Goal: Task Accomplishment & Management: Manage account settings

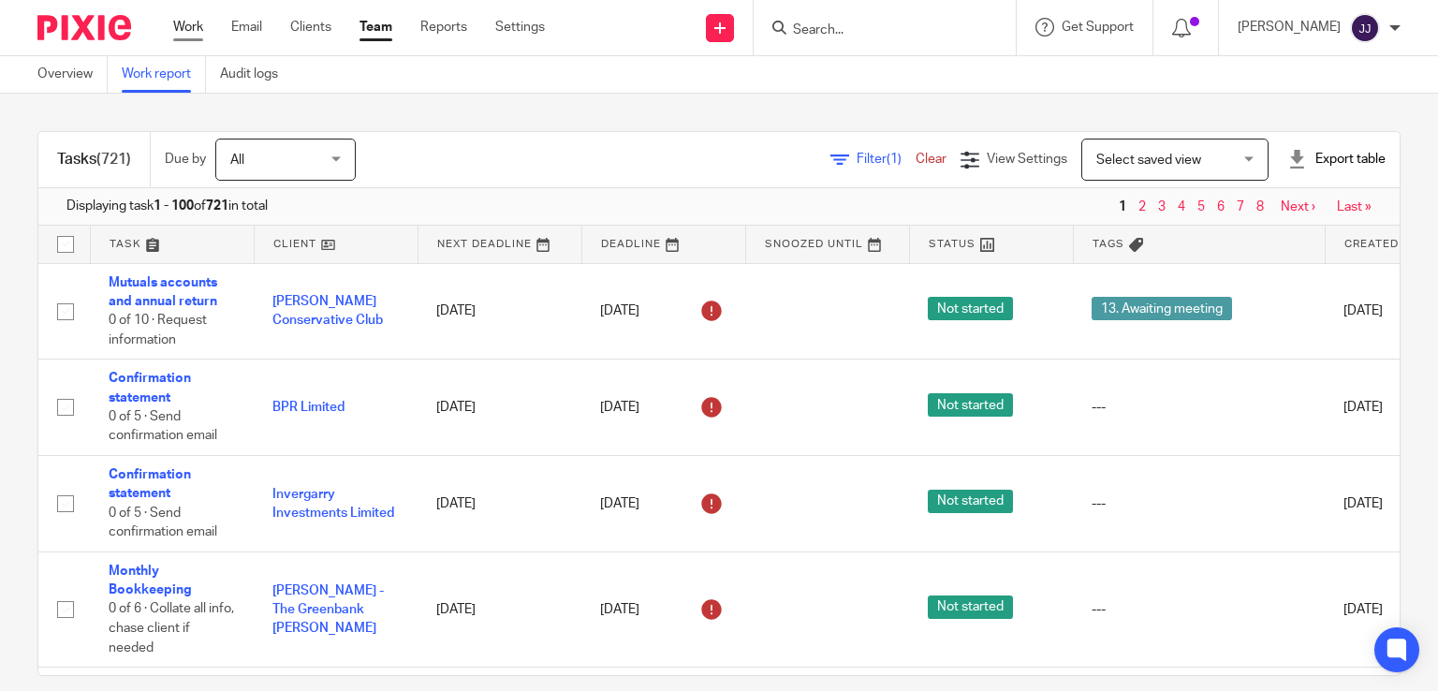
click at [187, 36] on link "Work" at bounding box center [188, 27] width 30 height 19
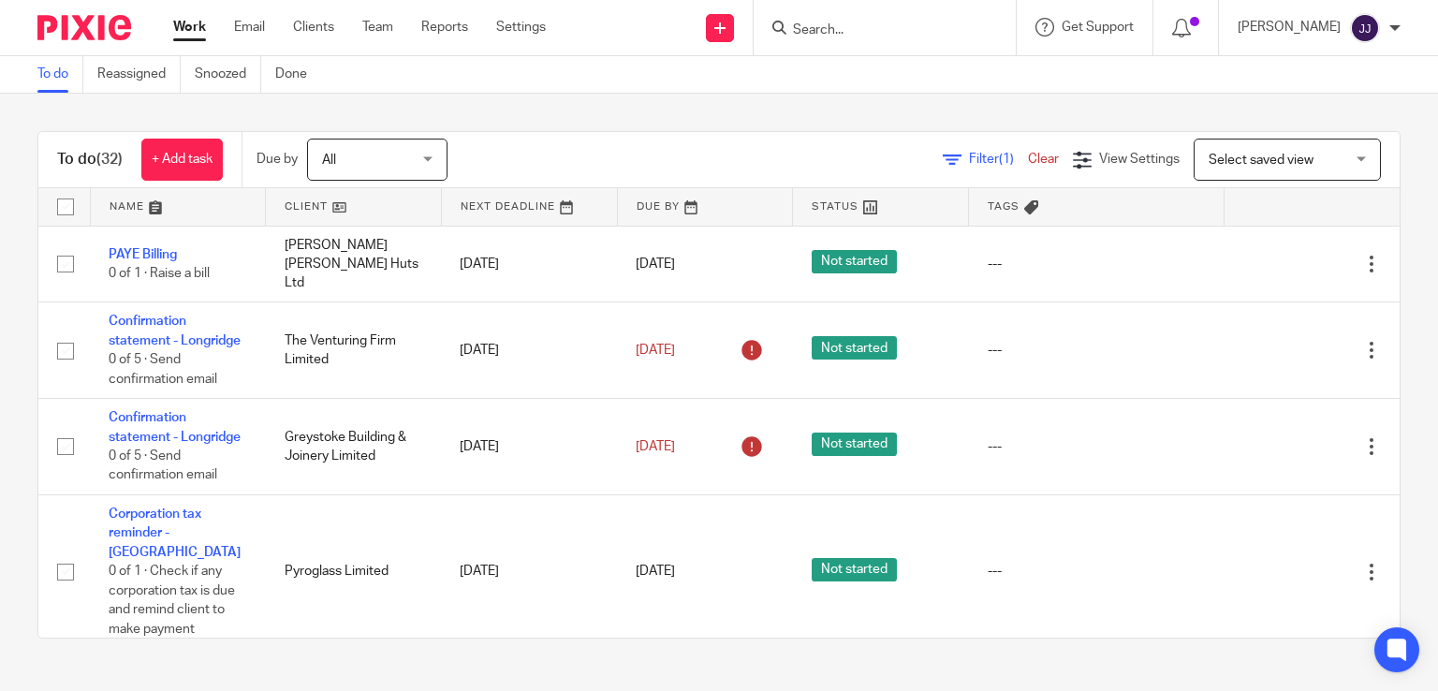
click at [184, 23] on link "Work" at bounding box center [189, 27] width 33 height 19
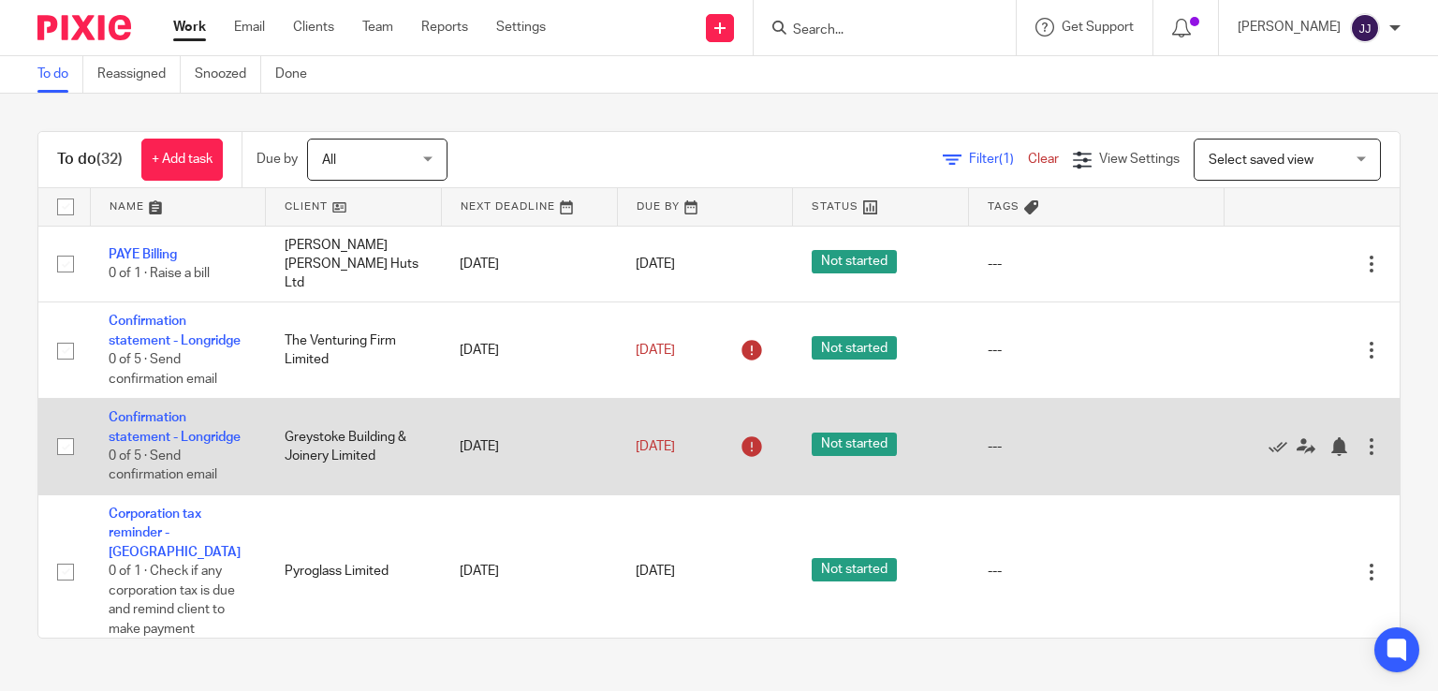
click at [551, 474] on td "[DATE]" at bounding box center [529, 447] width 176 height 96
click at [1269, 456] on icon at bounding box center [1278, 446] width 19 height 19
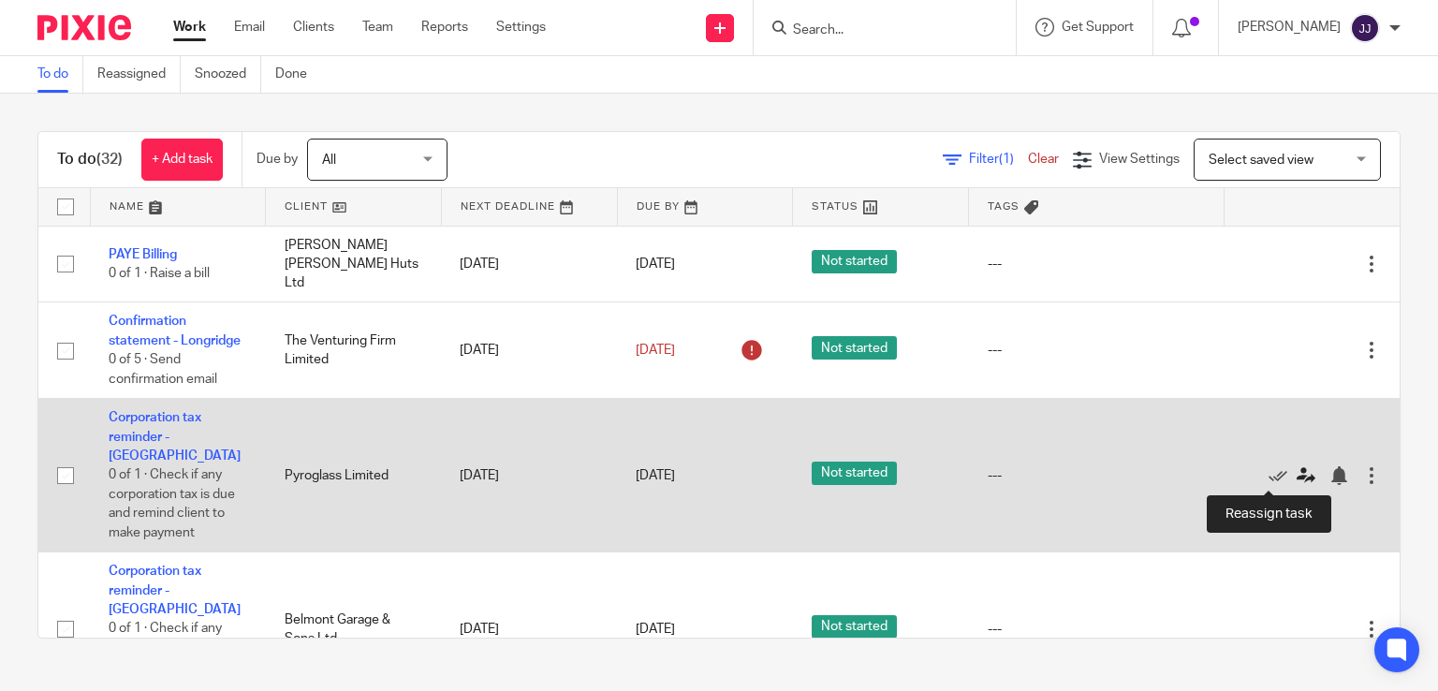
click at [1297, 472] on icon at bounding box center [1306, 475] width 19 height 19
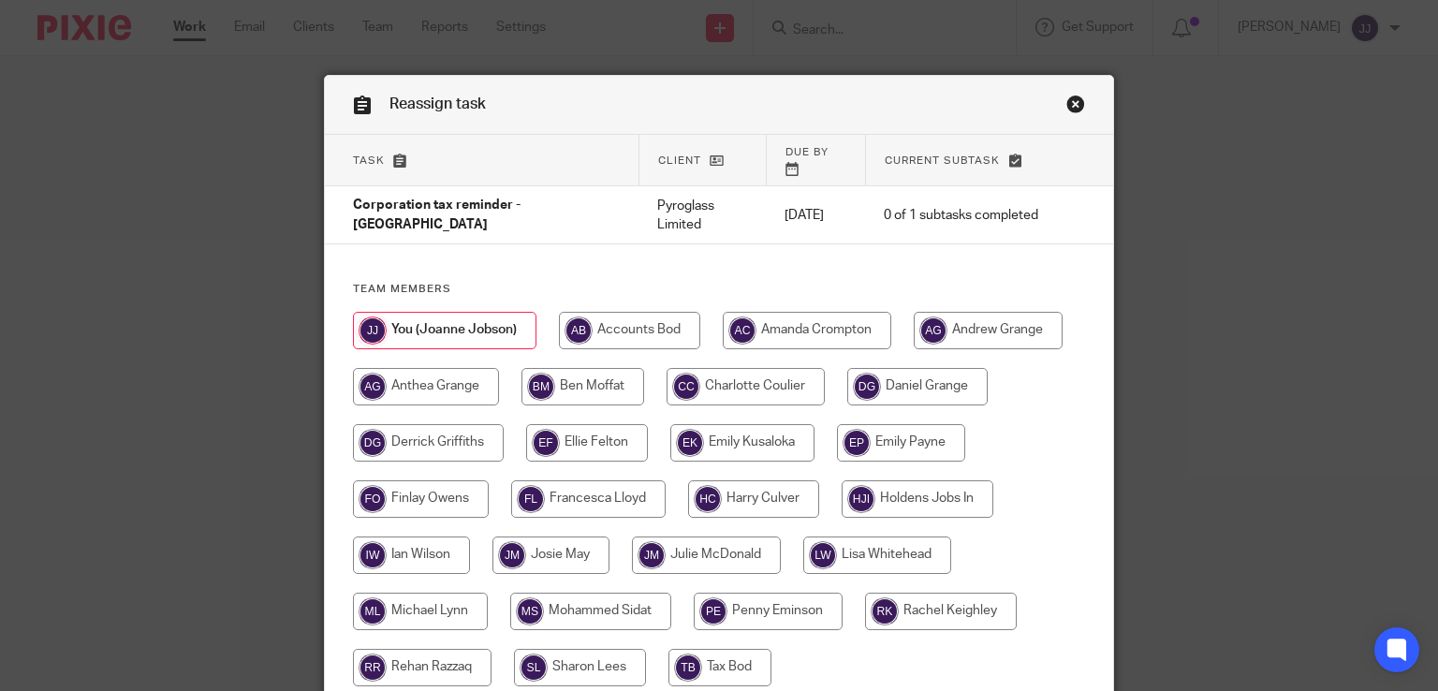
click at [910, 593] on input "radio" at bounding box center [941, 611] width 152 height 37
radio input "true"
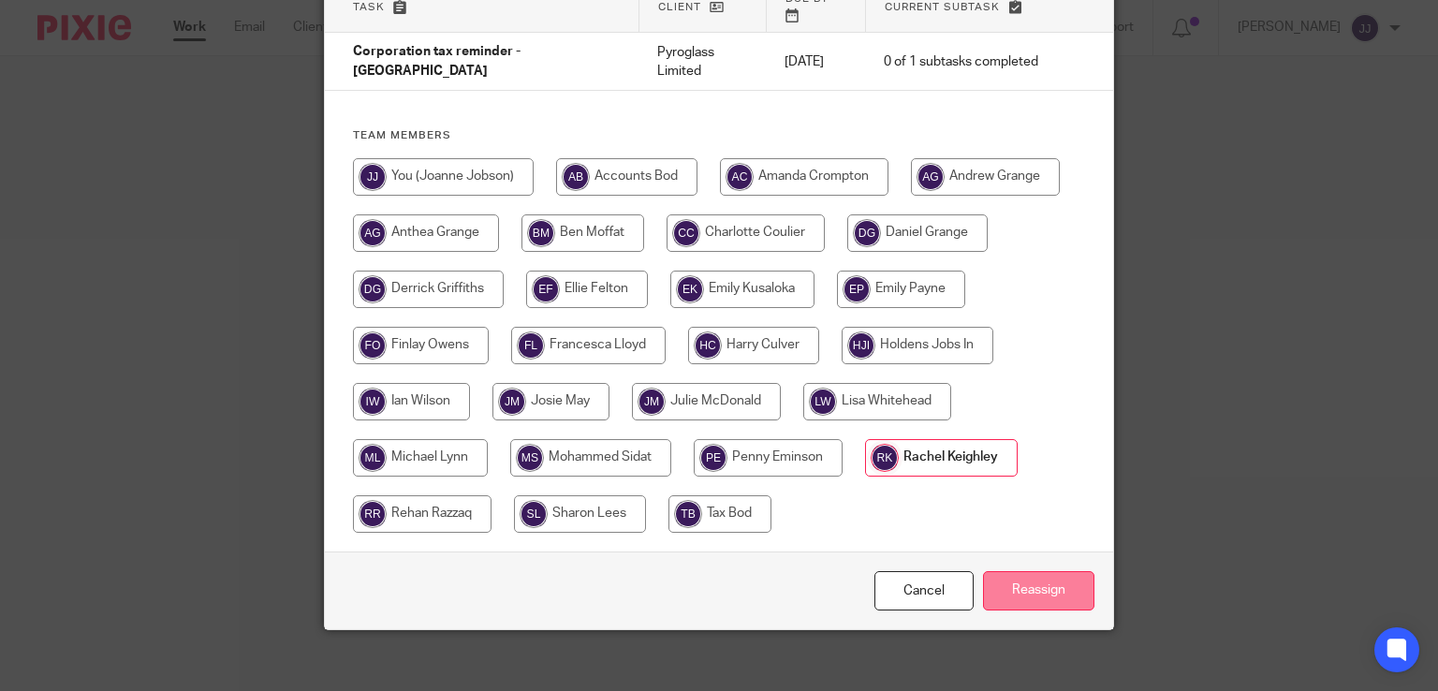
click at [1067, 574] on input "Reassign" at bounding box center [1038, 591] width 111 height 40
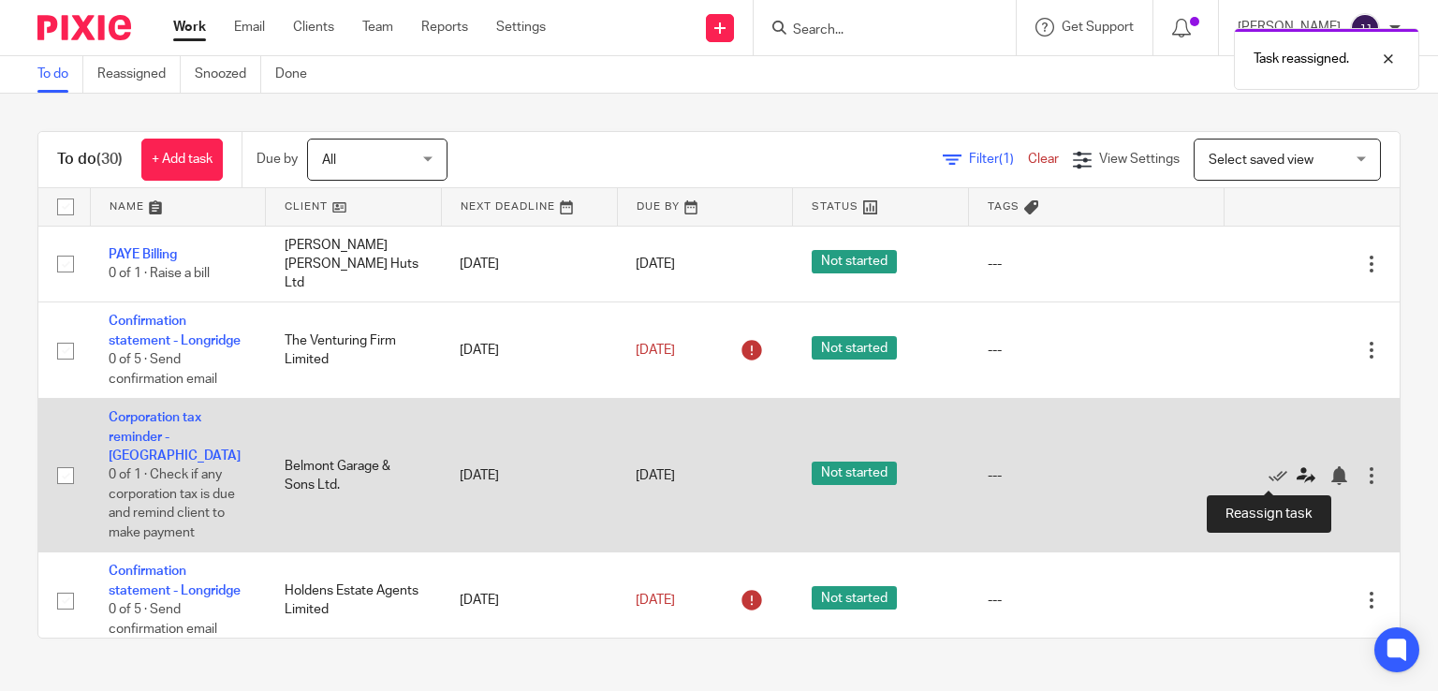
click at [1297, 475] on icon at bounding box center [1306, 475] width 19 height 19
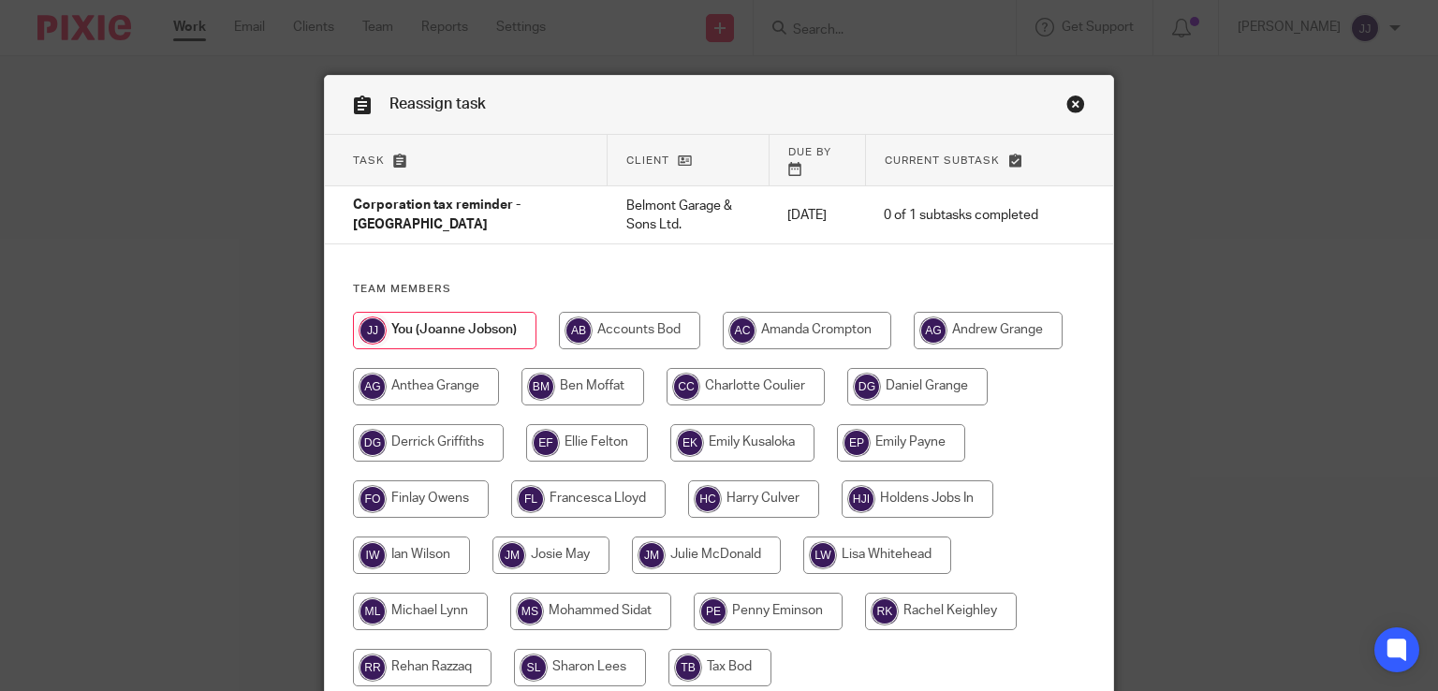
click at [920, 600] on input "radio" at bounding box center [941, 611] width 152 height 37
radio input "true"
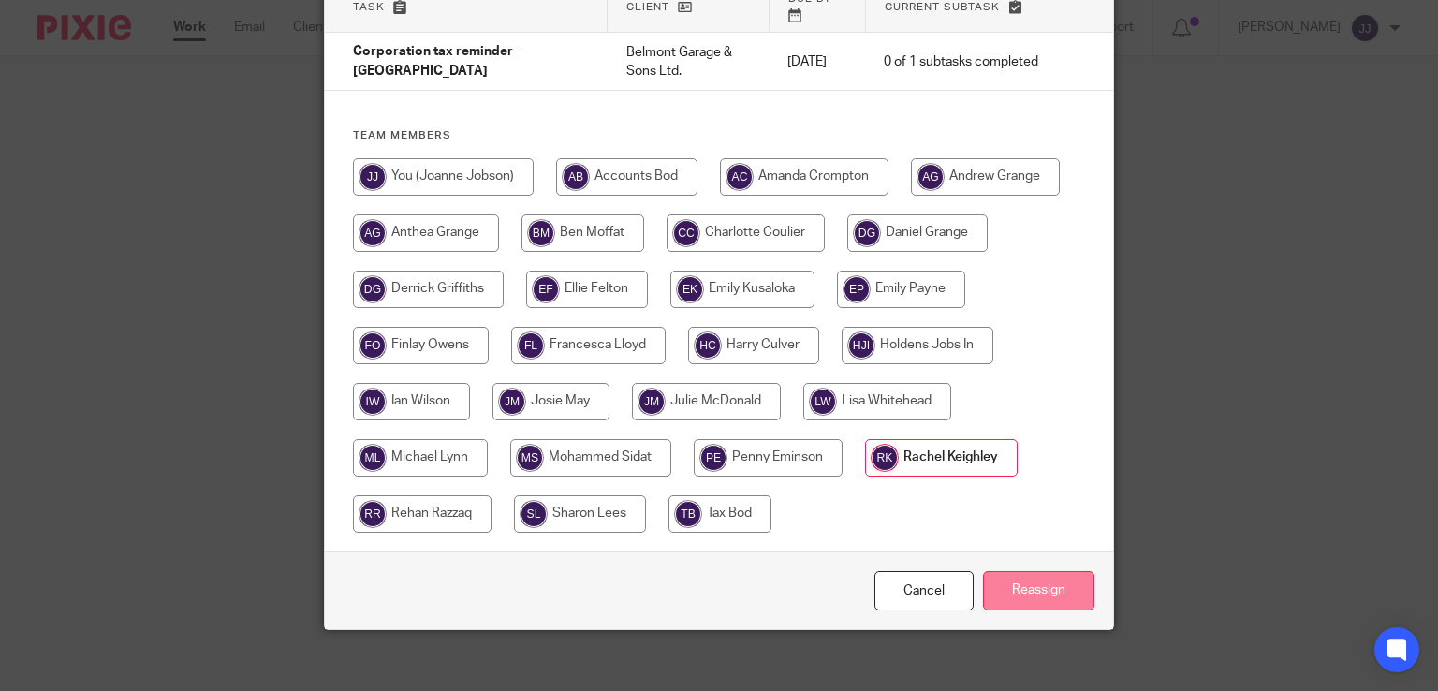
click at [1052, 572] on input "Reassign" at bounding box center [1038, 591] width 111 height 40
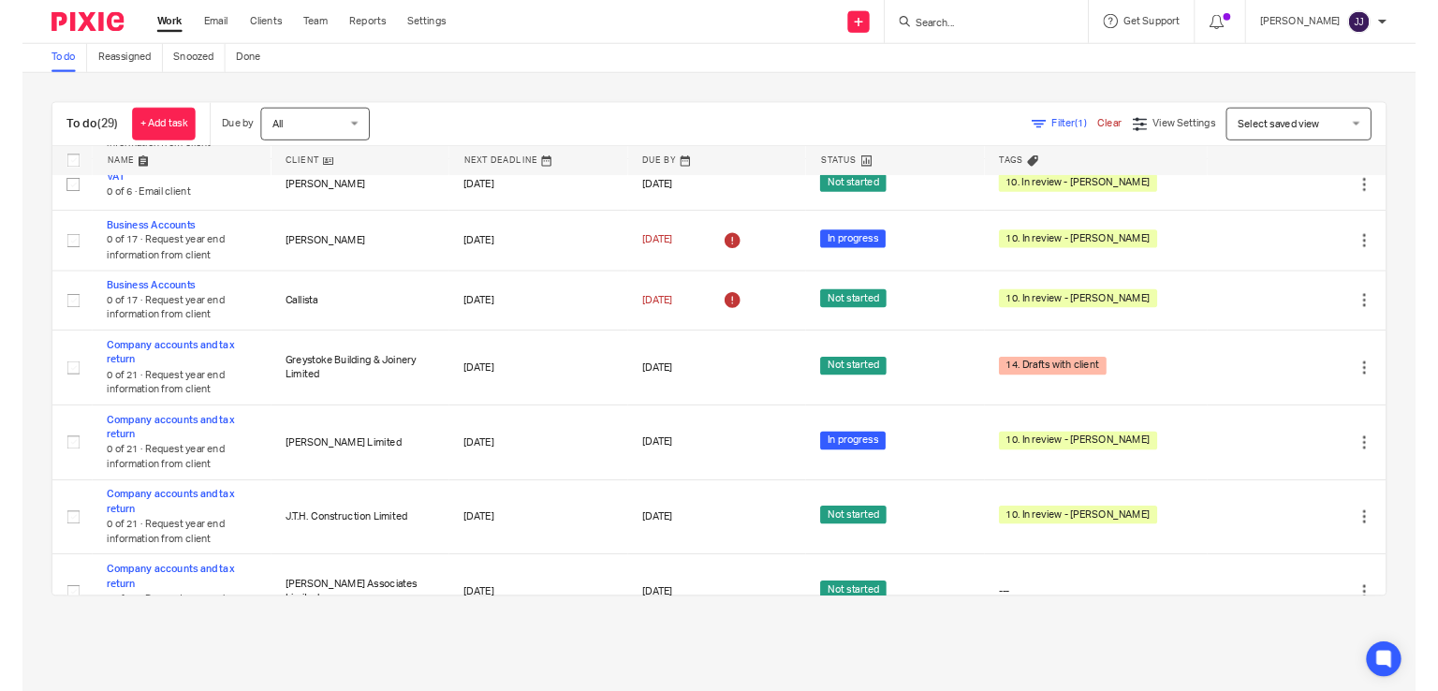
scroll to position [531, 0]
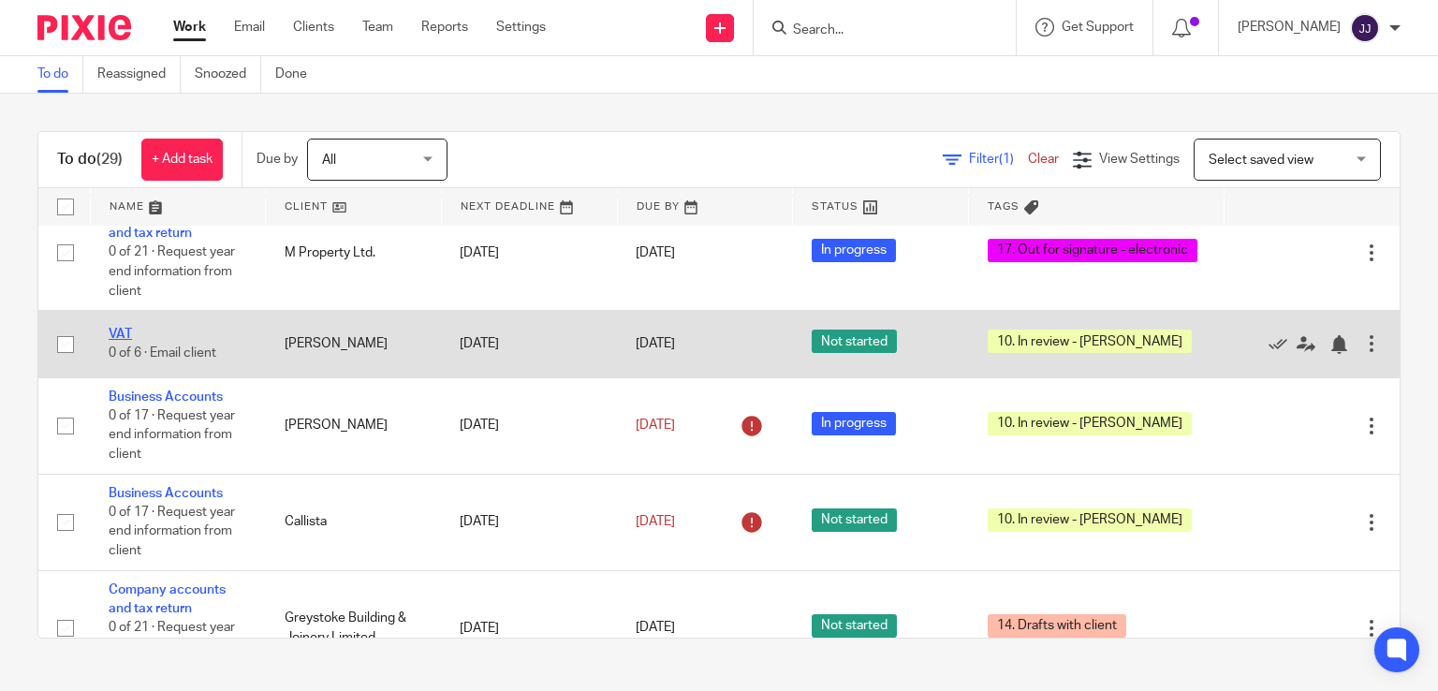
click at [120, 341] on link "VAT" at bounding box center [120, 334] width 23 height 13
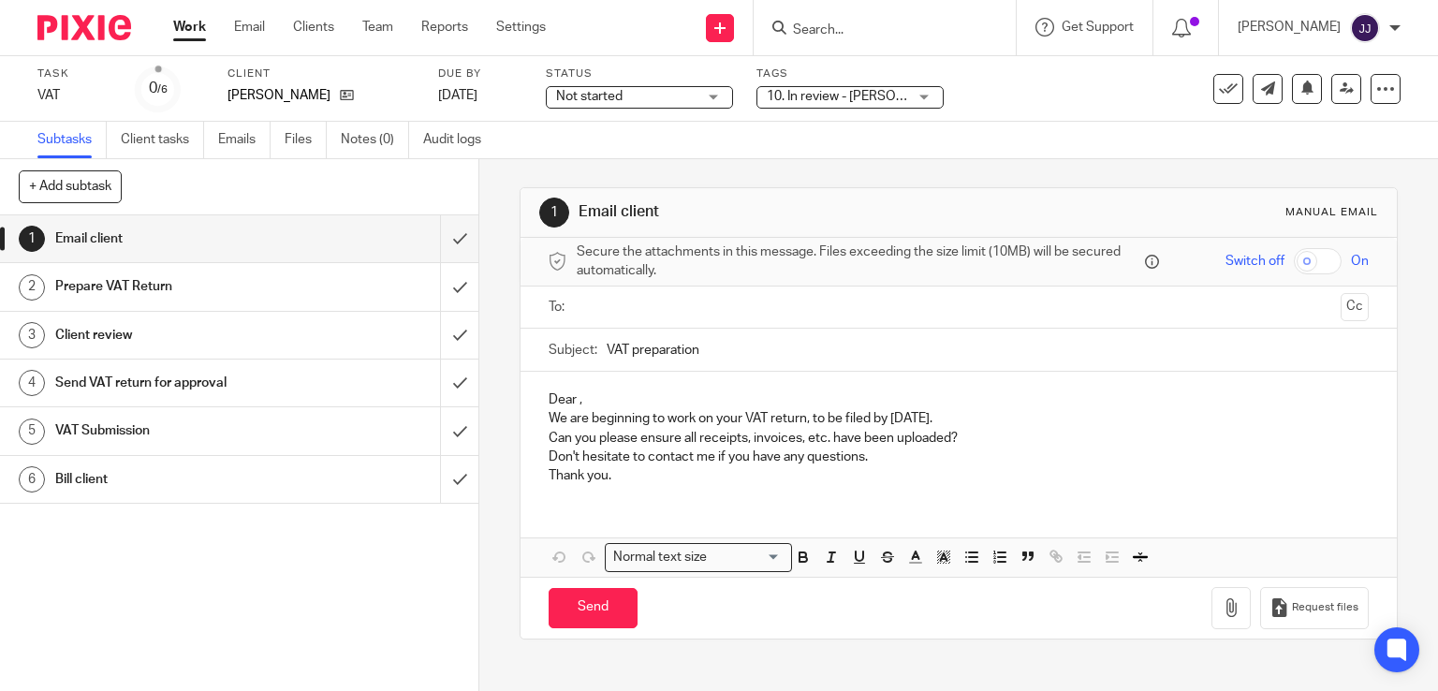
click at [851, 96] on span "10. In review - Joanne" at bounding box center [859, 96] width 185 height 13
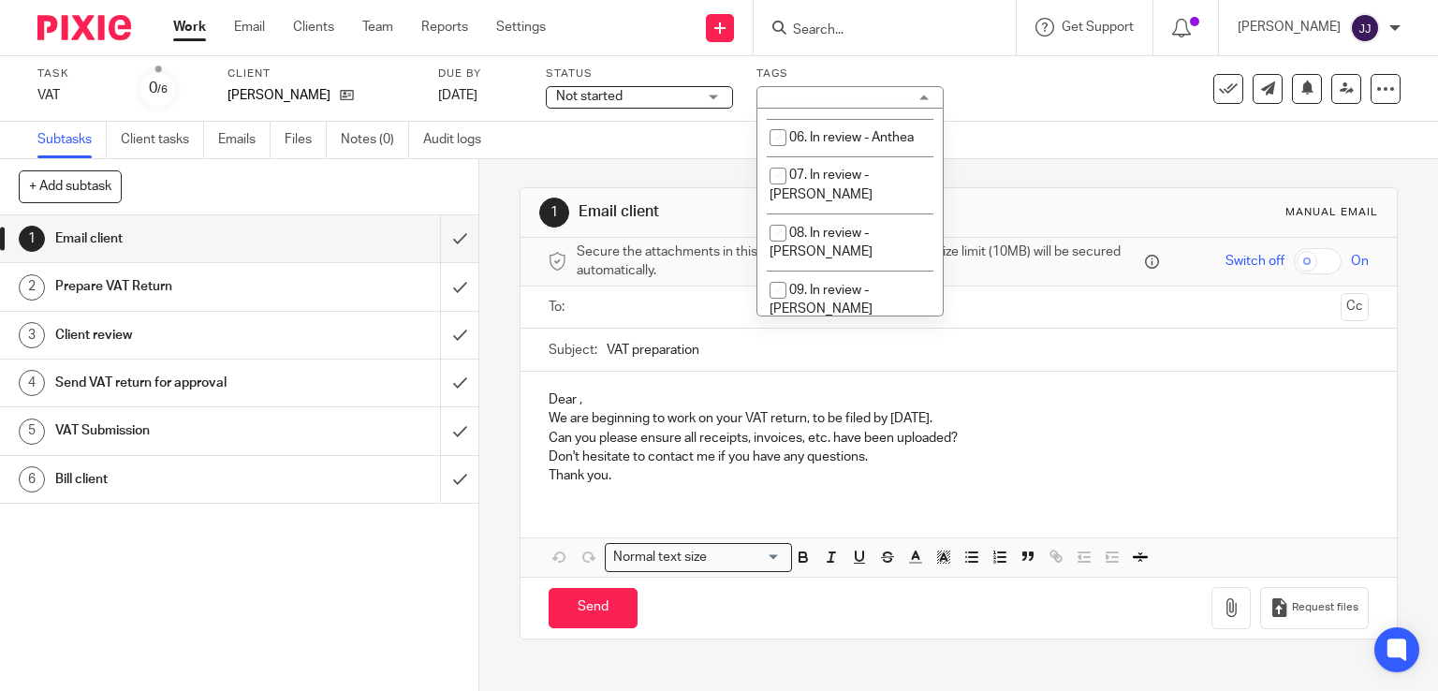
scroll to position [361, 0]
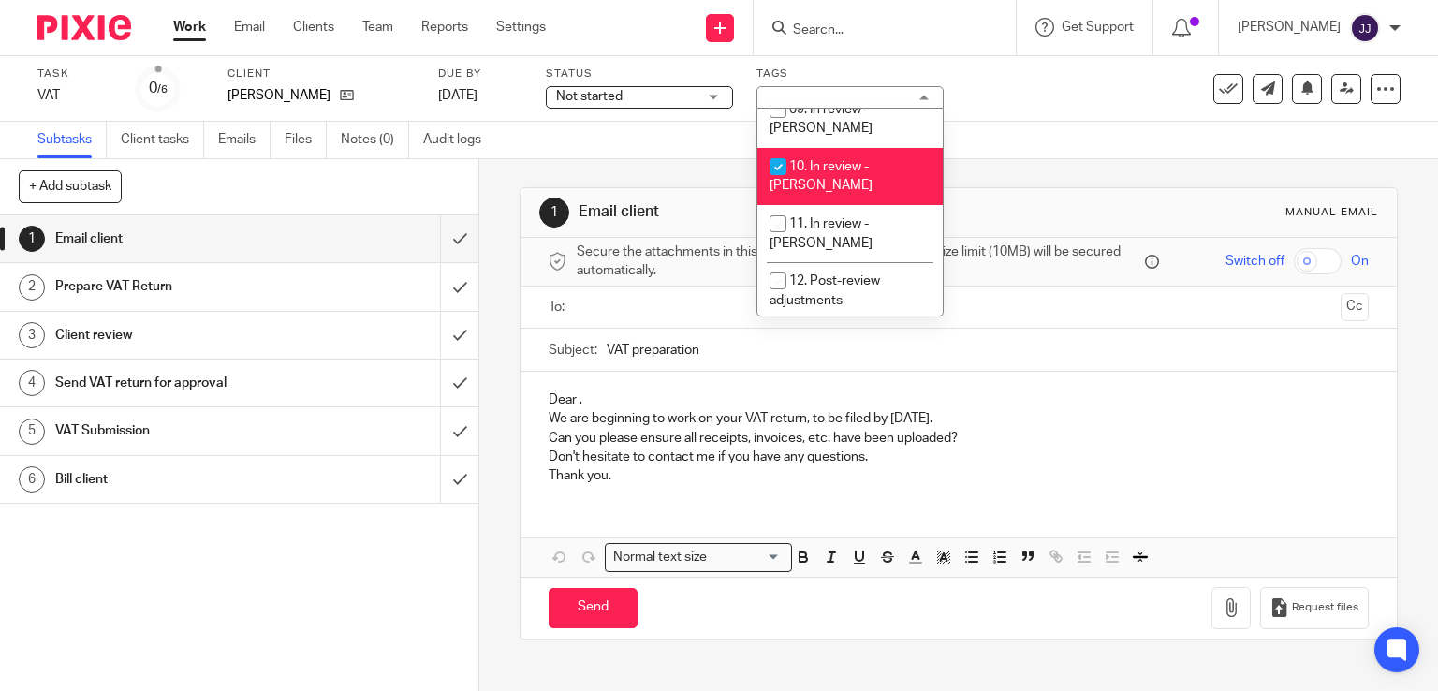
click at [861, 156] on li "10. In review - Joanne" at bounding box center [850, 176] width 185 height 57
checkbox input "false"
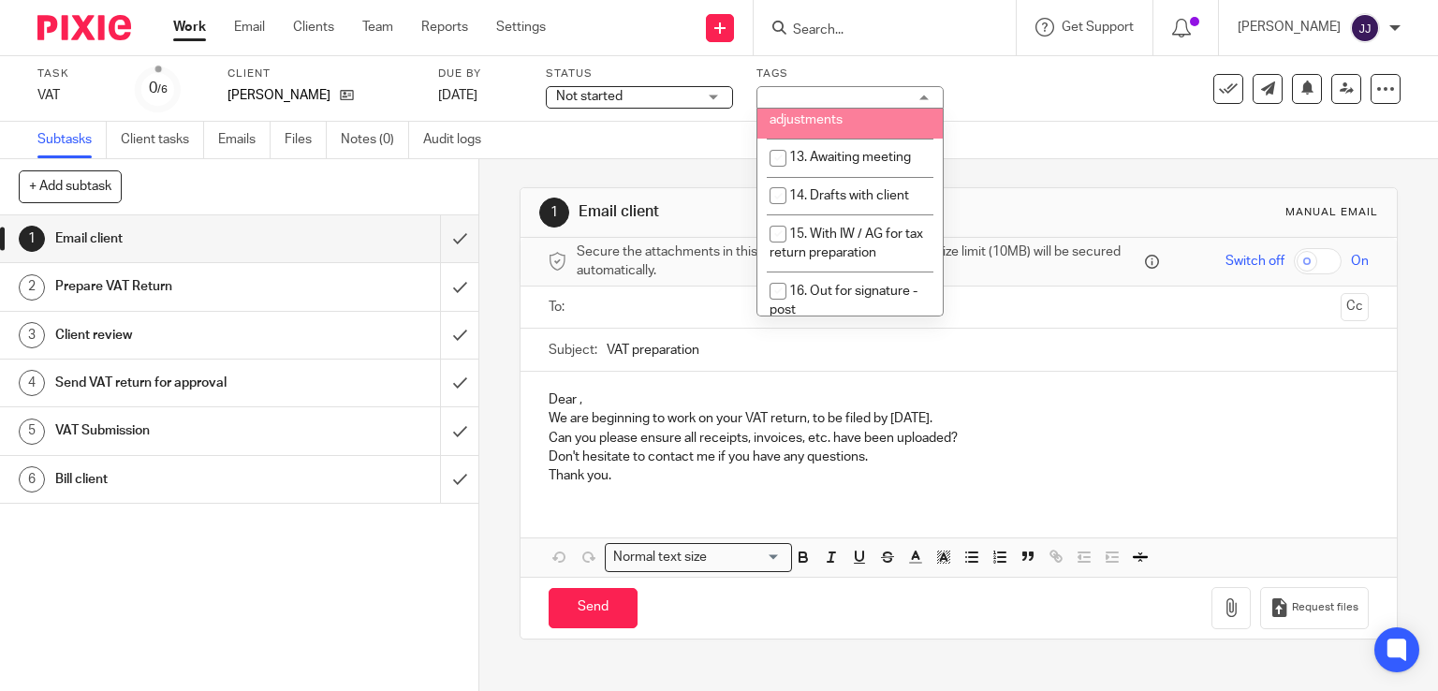
scroll to position [722, 0]
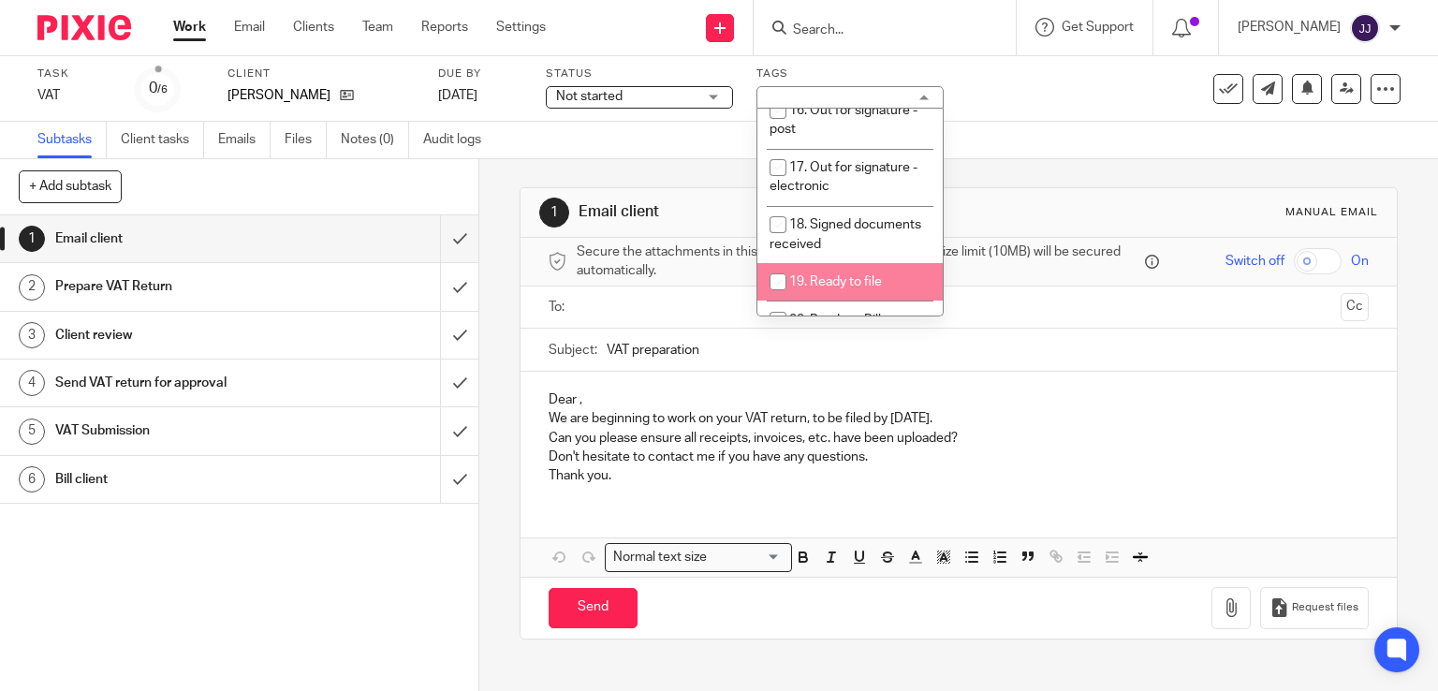
click at [876, 275] on span "19. Ready to file" at bounding box center [835, 281] width 93 height 13
checkbox input "true"
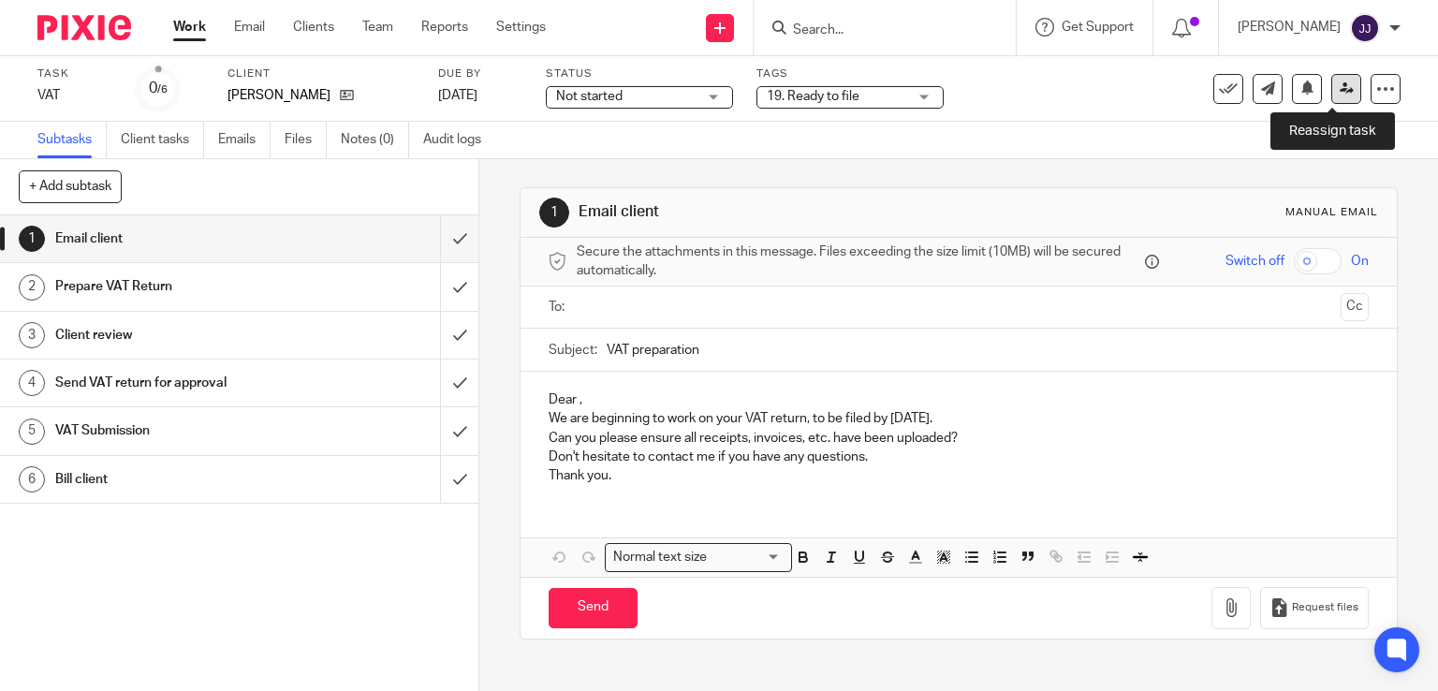
click at [1340, 88] on icon at bounding box center [1347, 88] width 14 height 14
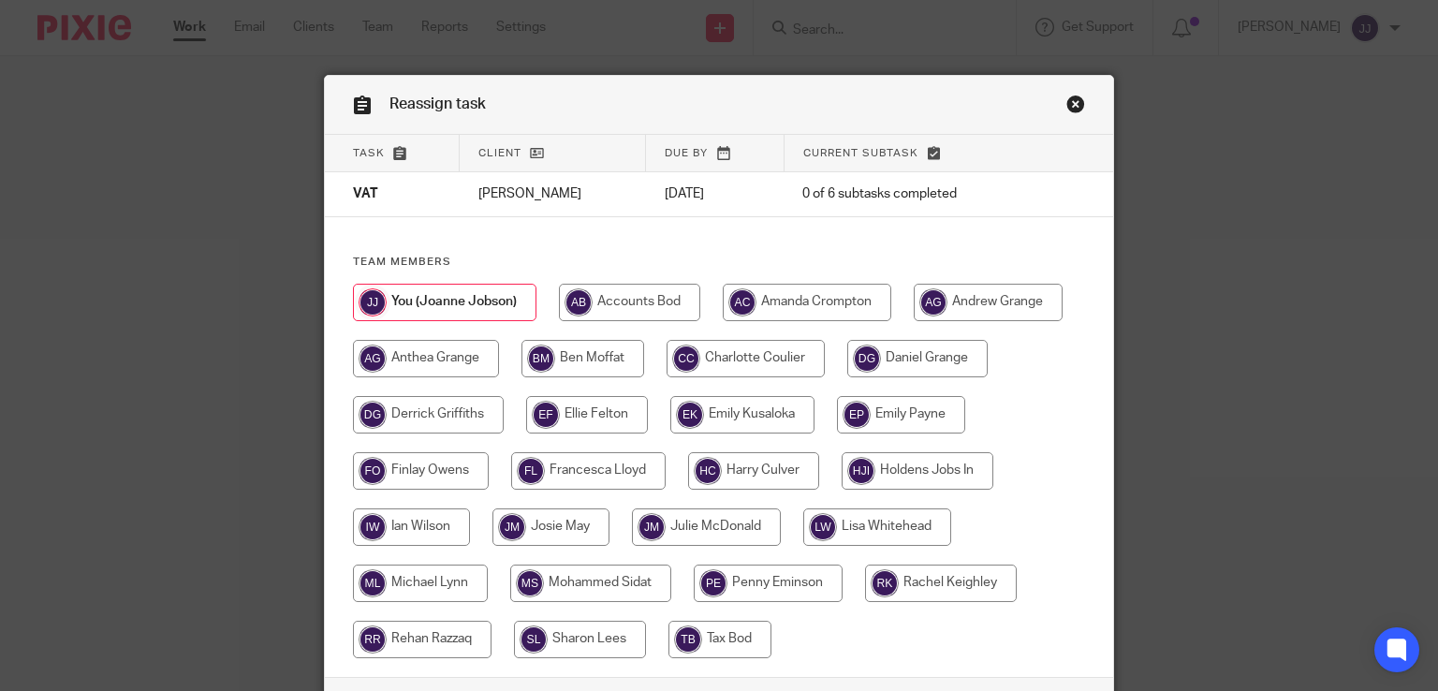
click at [603, 405] on input "radio" at bounding box center [587, 414] width 122 height 37
radio input "true"
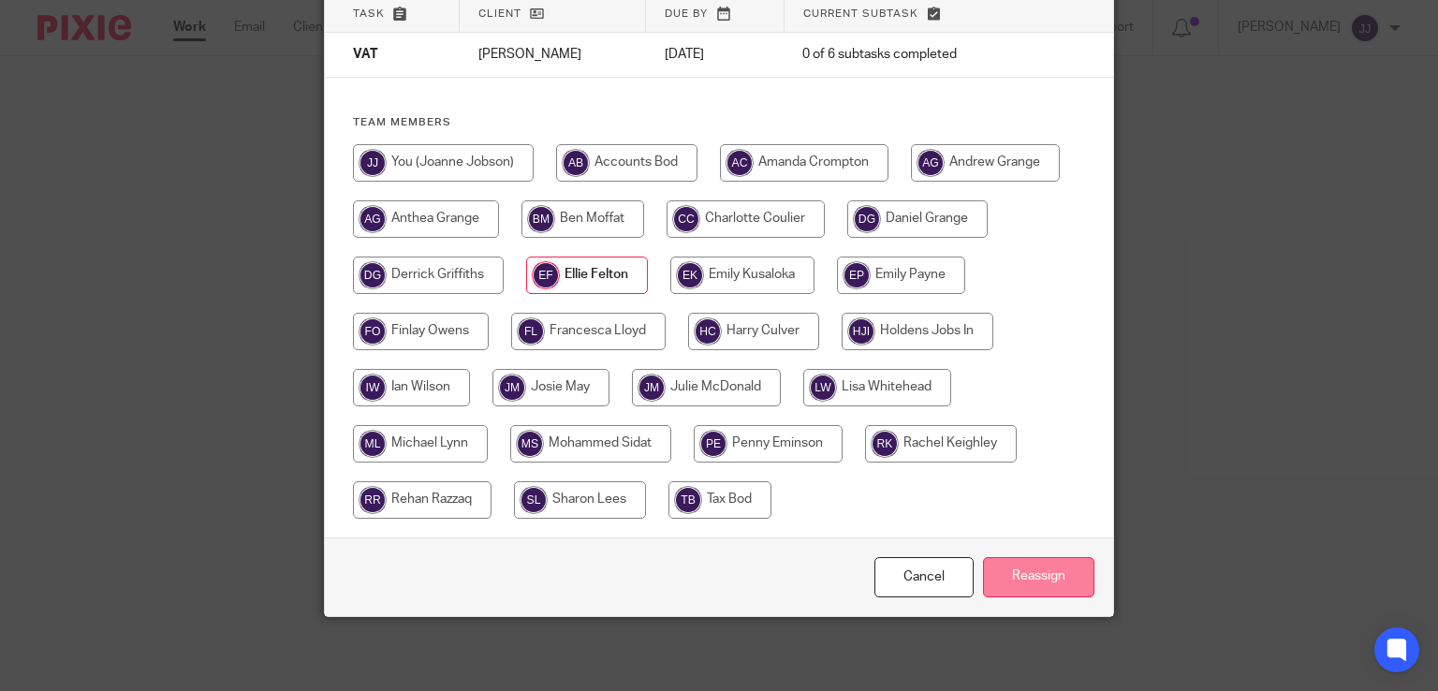
click at [1031, 578] on input "Reassign" at bounding box center [1038, 577] width 111 height 40
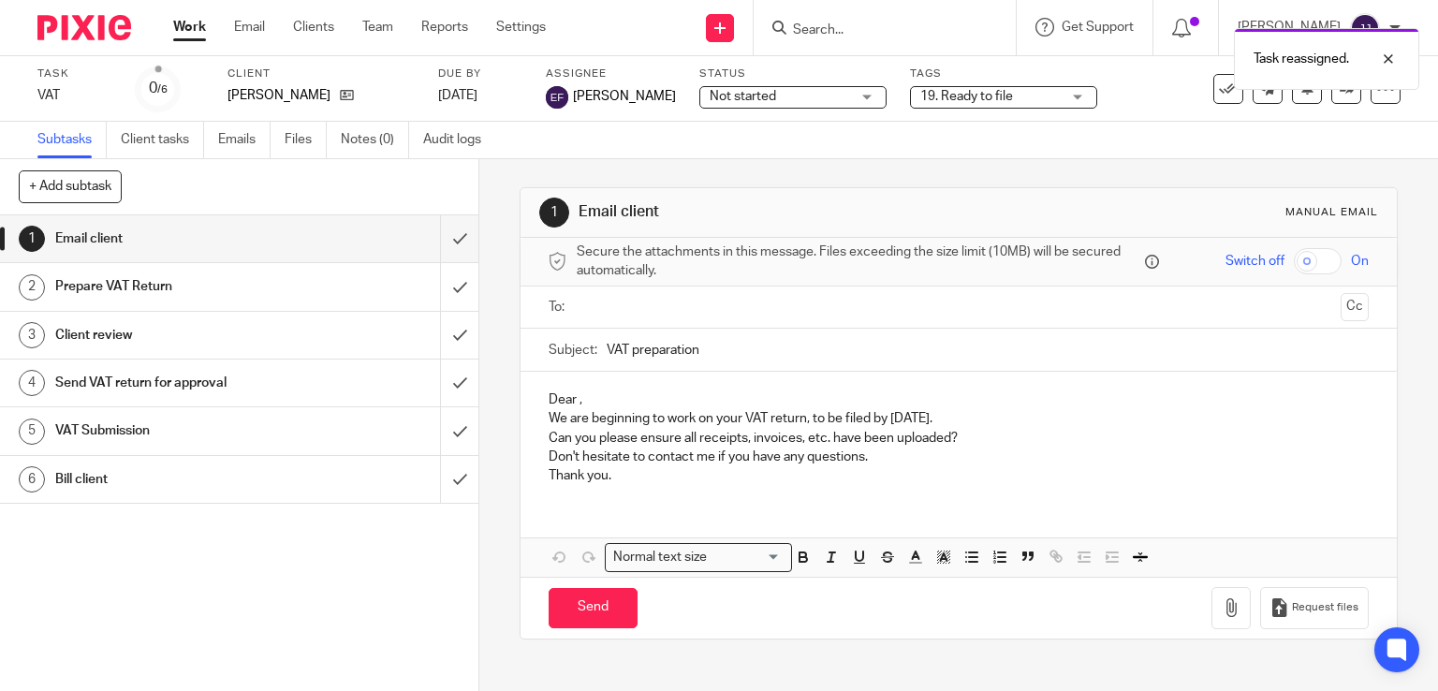
click at [195, 23] on link "Work" at bounding box center [189, 27] width 33 height 19
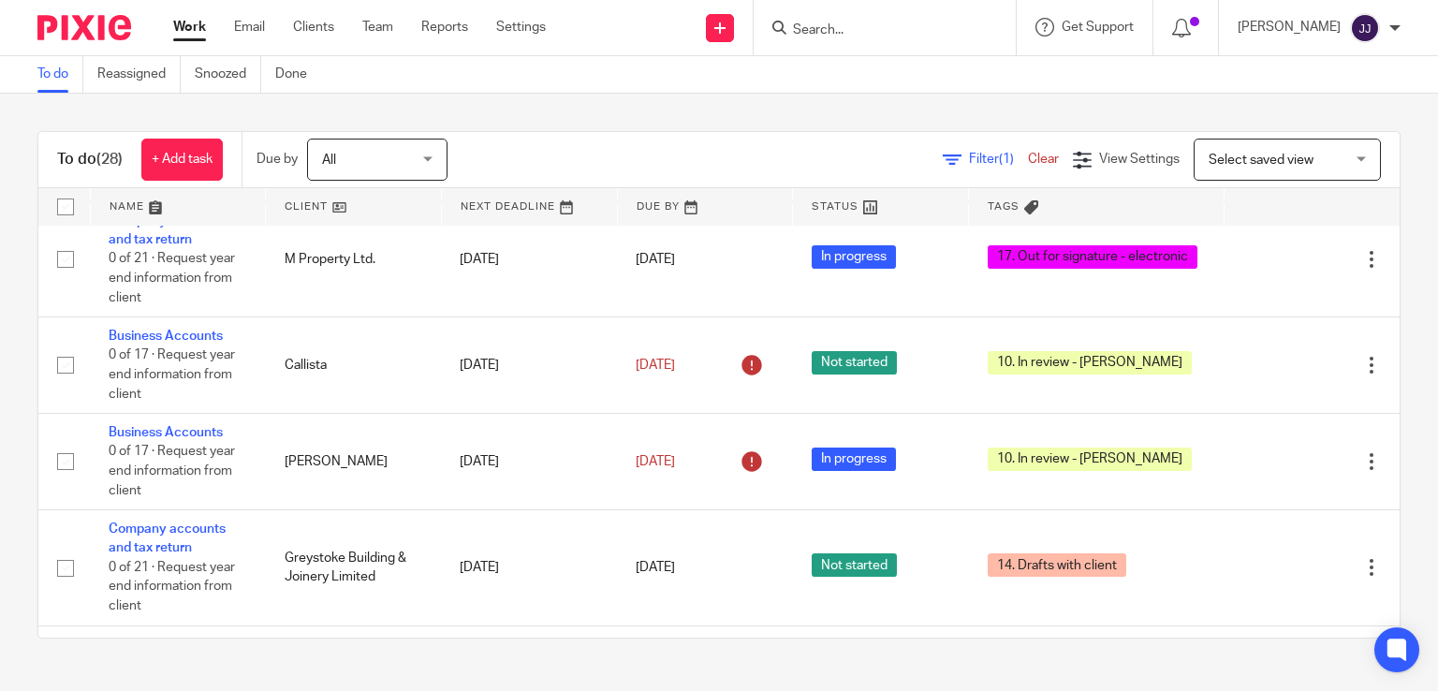
scroll to position [562, 0]
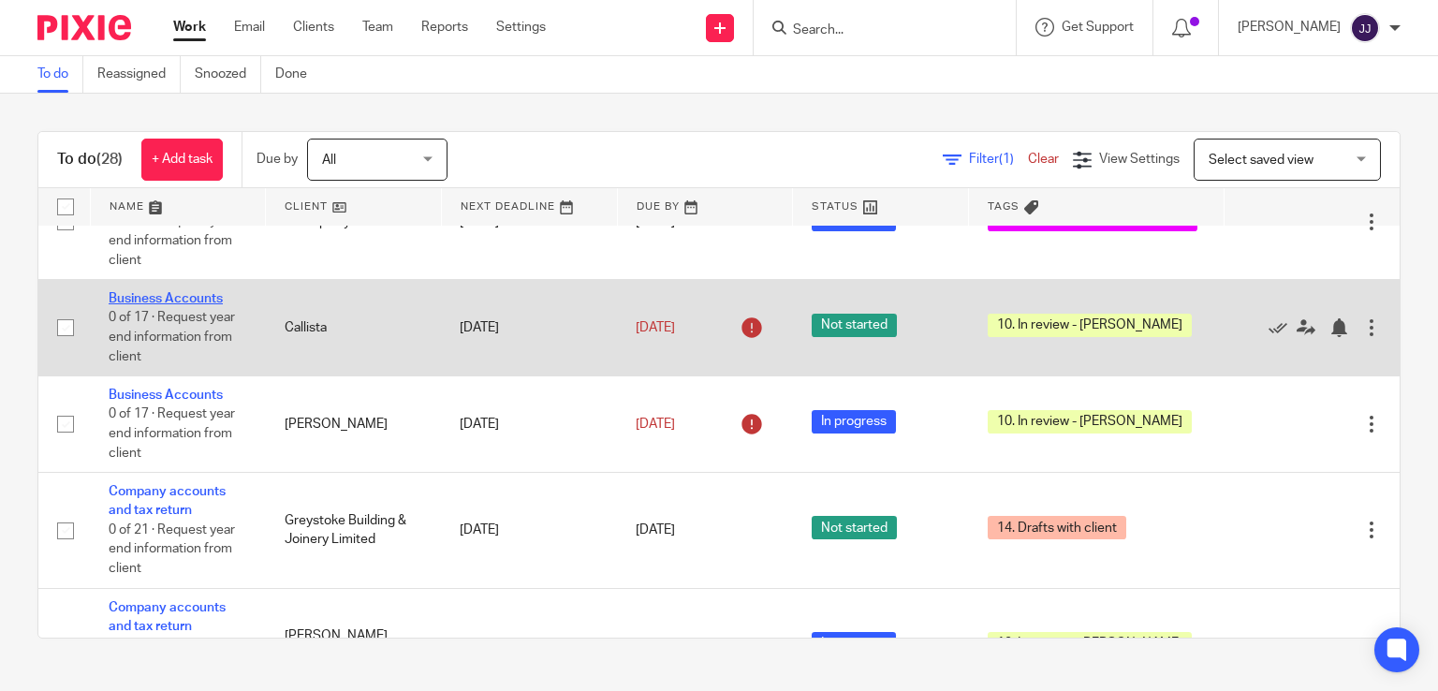
click at [199, 305] on link "Business Accounts" at bounding box center [166, 298] width 114 height 13
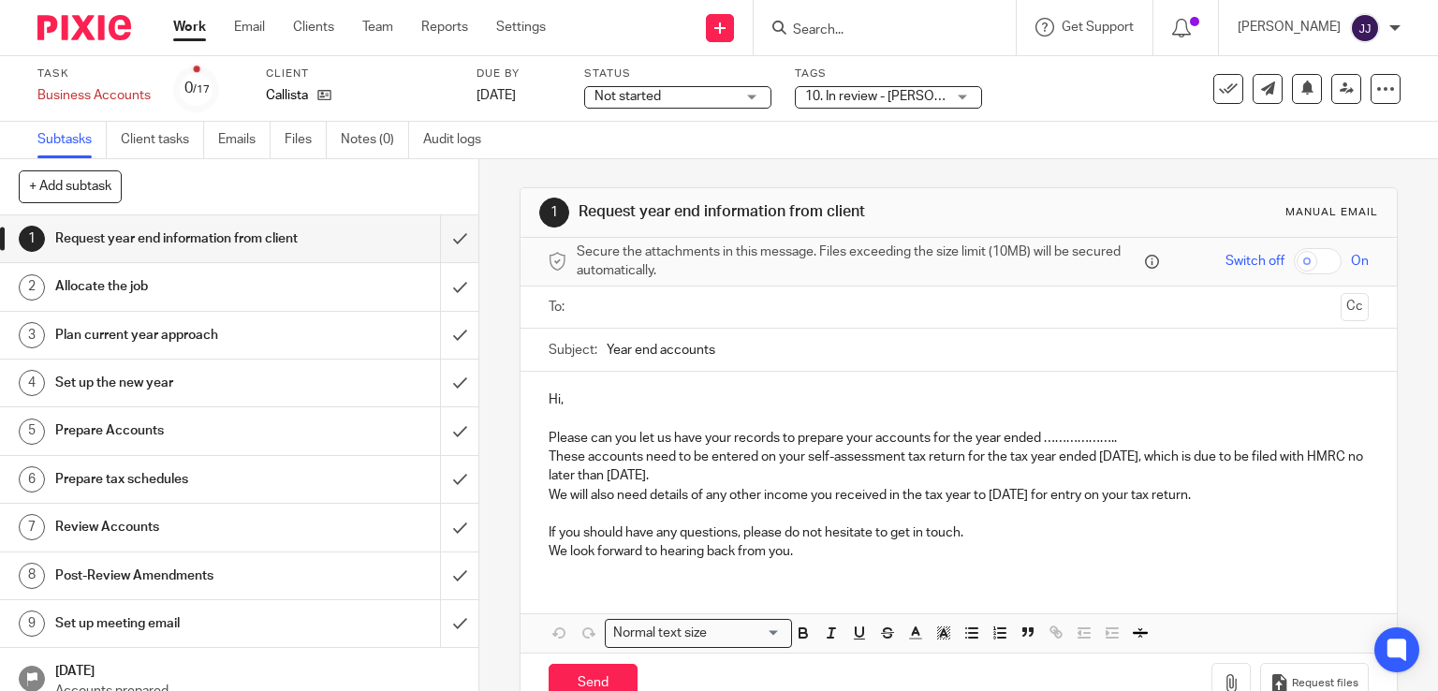
click at [895, 97] on span "10. In review - [PERSON_NAME]" at bounding box center [897, 96] width 185 height 13
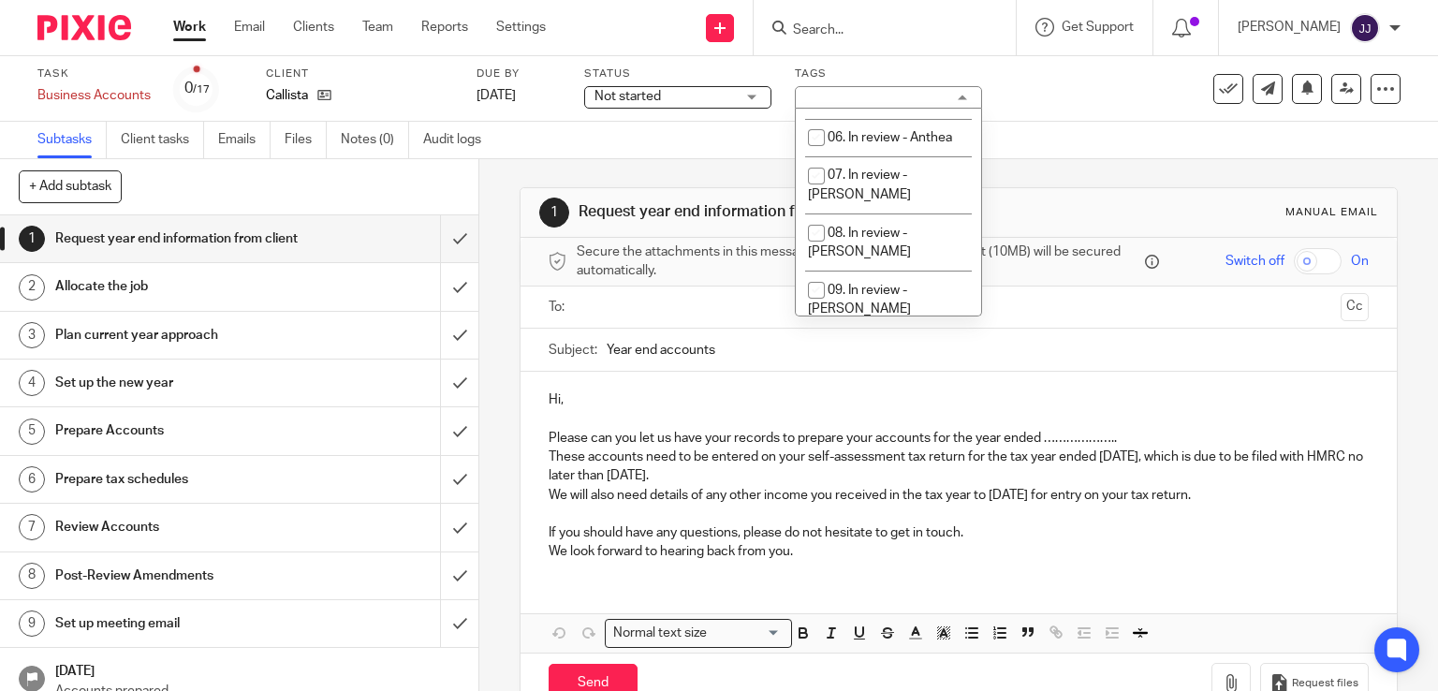
scroll to position [361, 0]
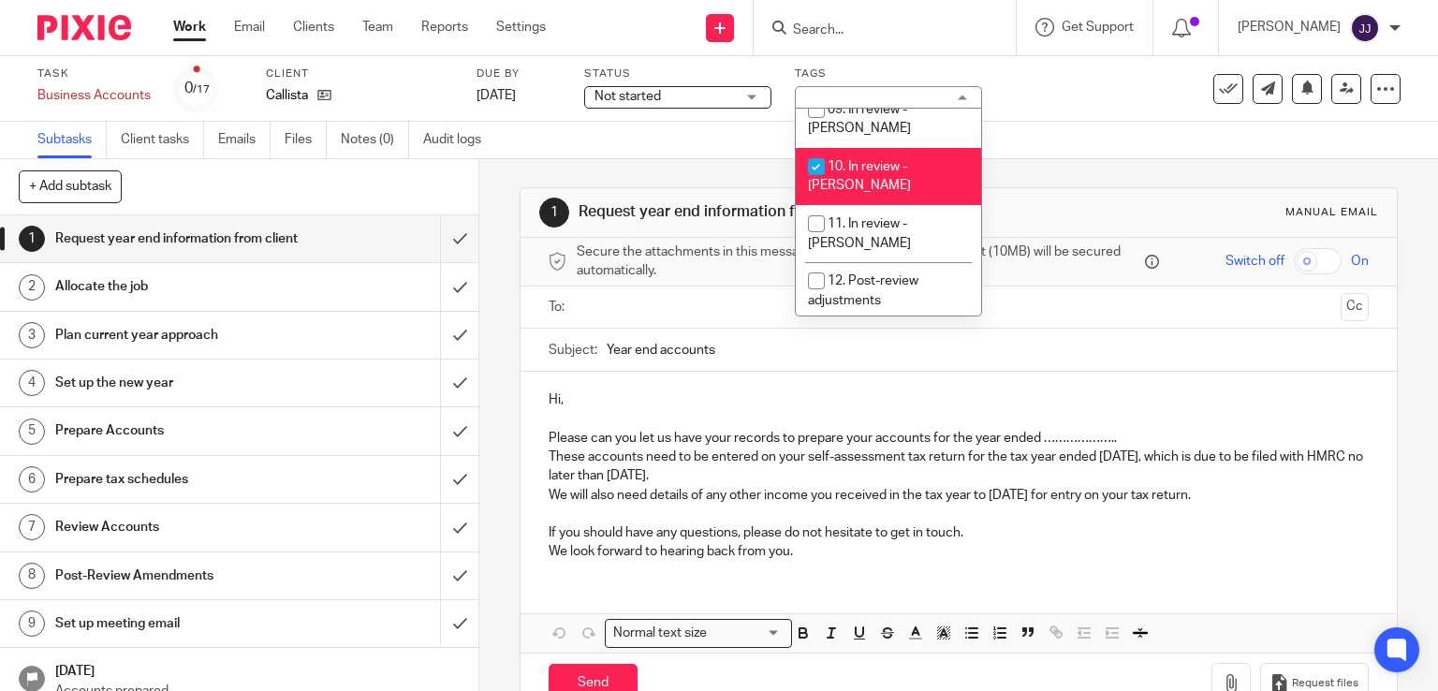
click at [900, 149] on li "10. In review - [PERSON_NAME]" at bounding box center [888, 176] width 185 height 57
checkbox input "false"
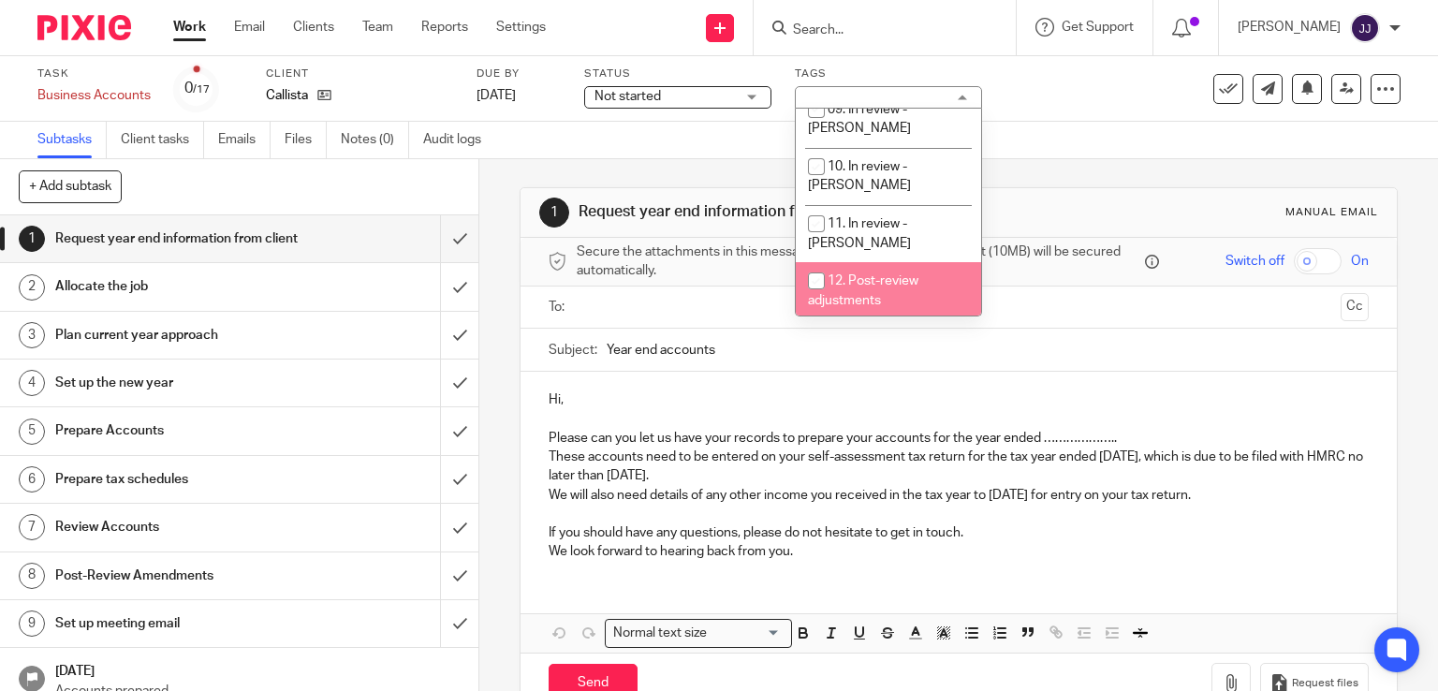
click at [880, 262] on li "12. Post-review adjustments" at bounding box center [888, 290] width 185 height 57
checkbox input "true"
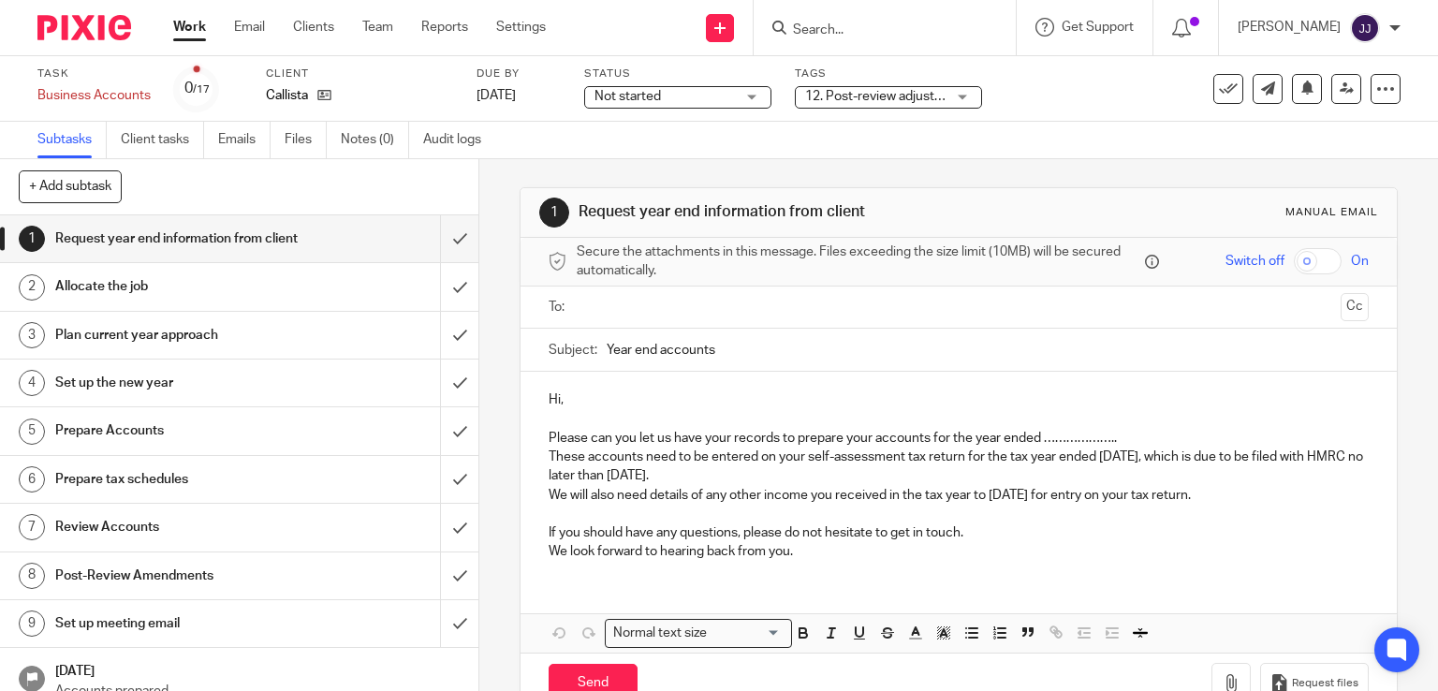
click at [188, 33] on link "Work" at bounding box center [189, 27] width 33 height 19
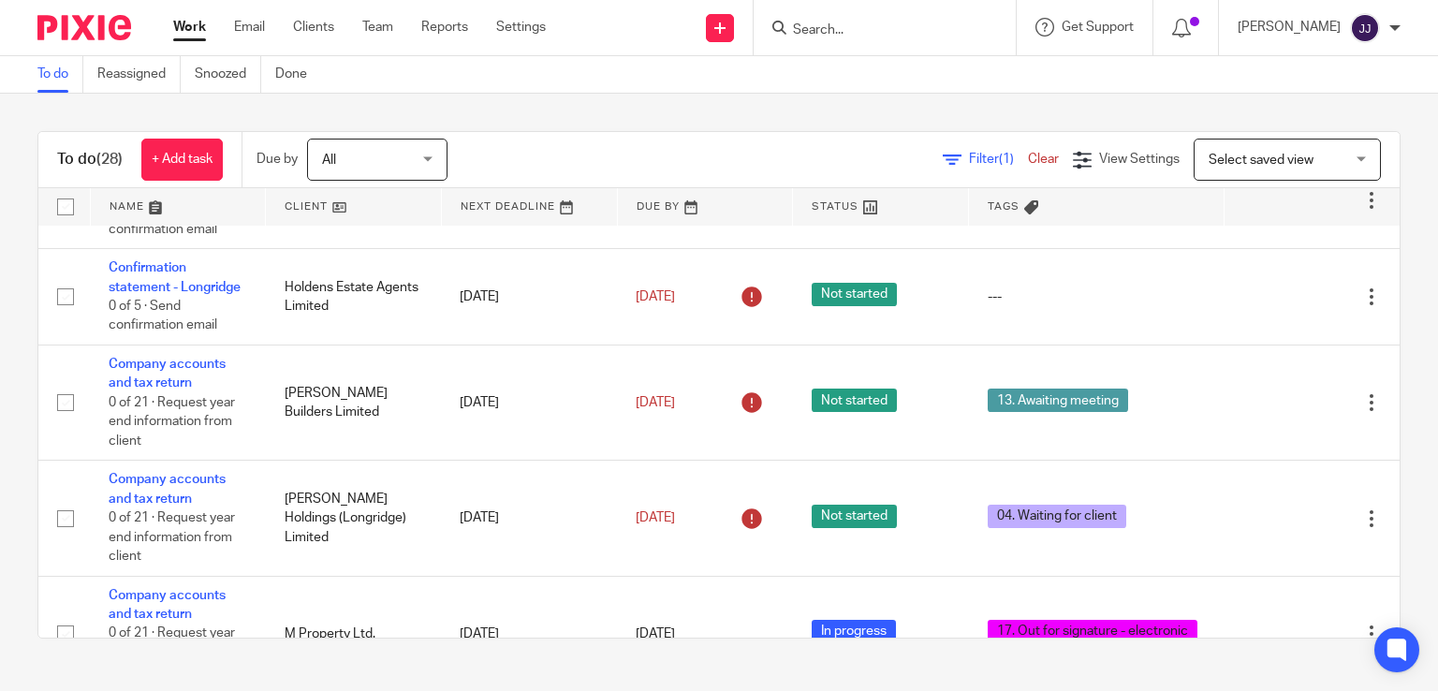
scroll to position [187, 0]
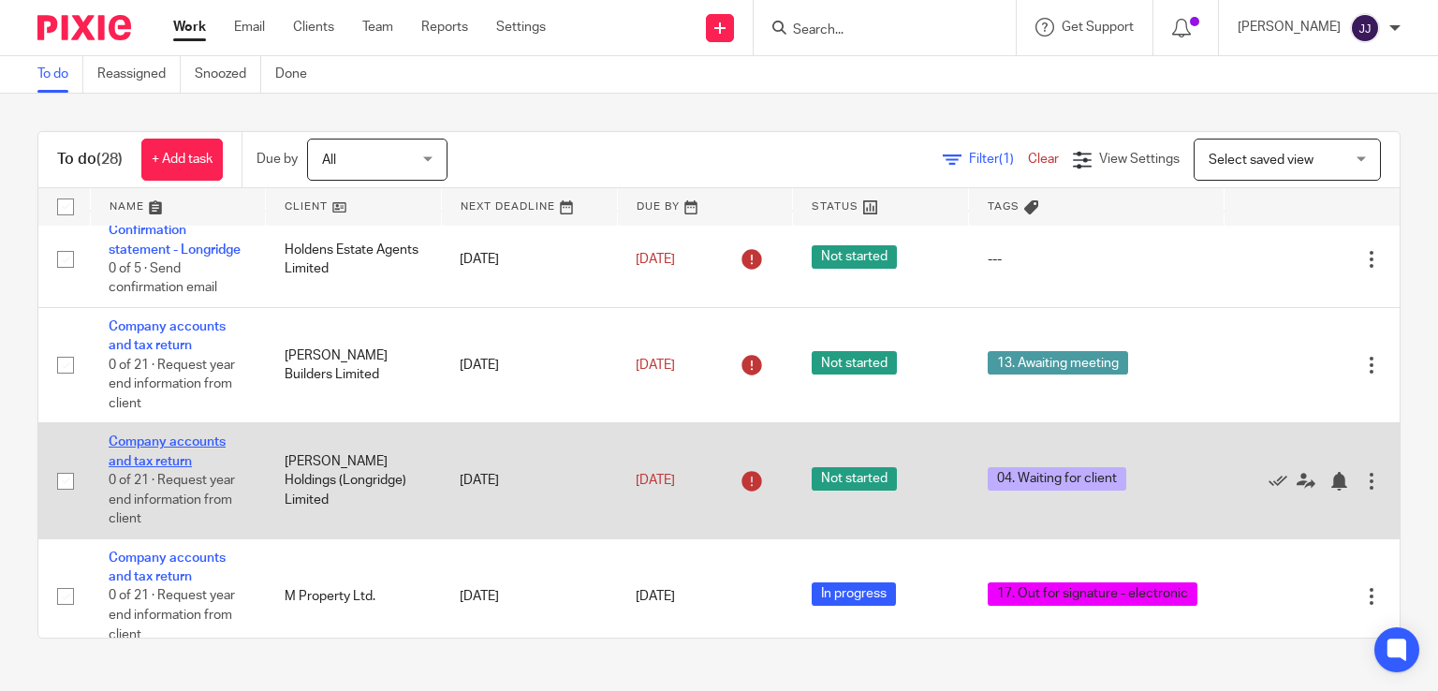
click at [138, 467] on link "Company accounts and tax return" at bounding box center [167, 451] width 117 height 32
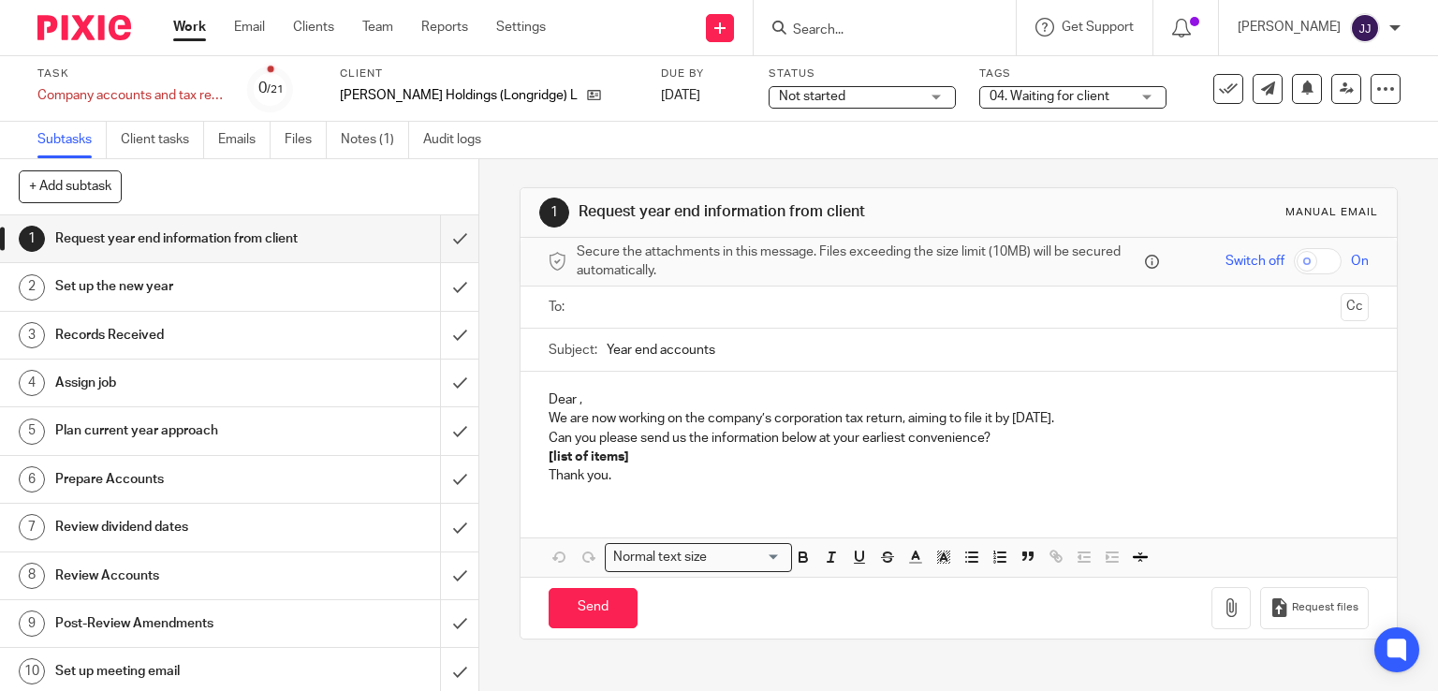
click at [1020, 102] on span "04. Waiting for client" at bounding box center [1060, 97] width 140 height 20
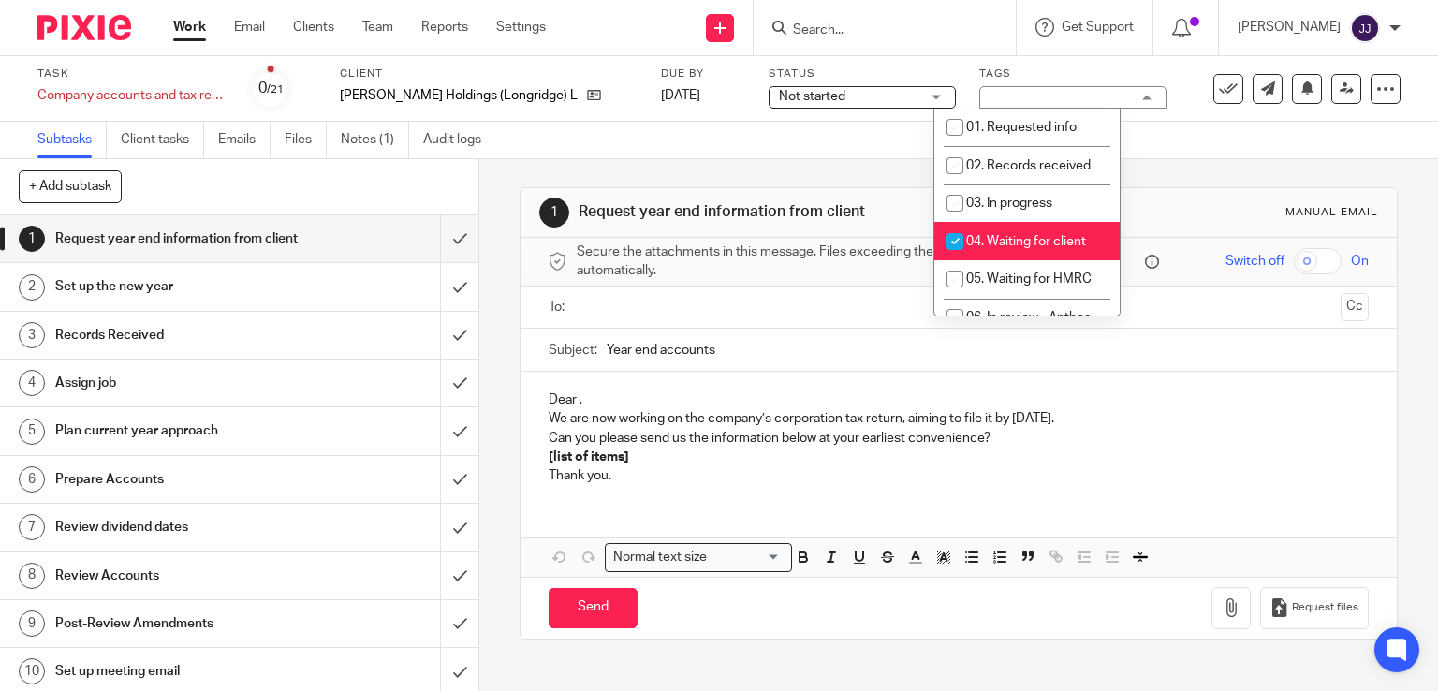
click at [1021, 236] on span "04. Waiting for client" at bounding box center [1026, 241] width 120 height 13
checkbox input "false"
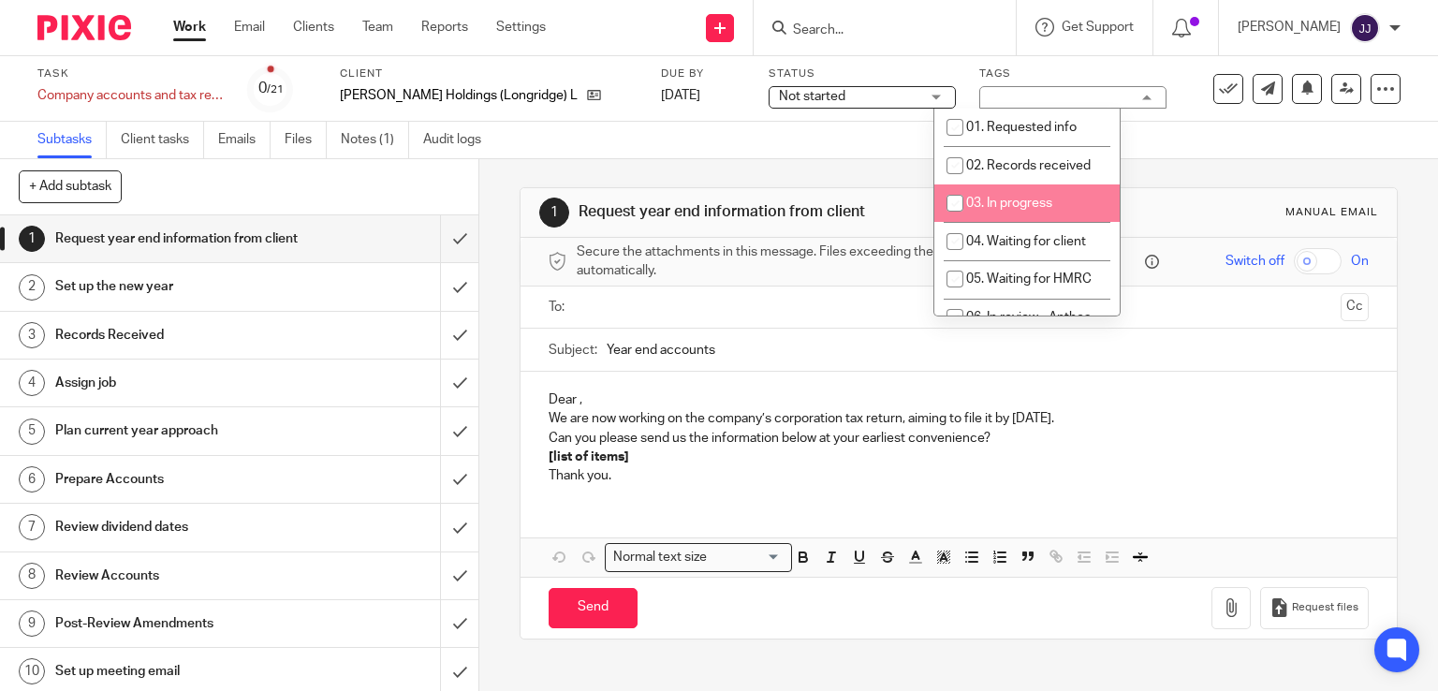
click at [1006, 211] on li "03. In progress" at bounding box center [1027, 203] width 185 height 38
checkbox input "true"
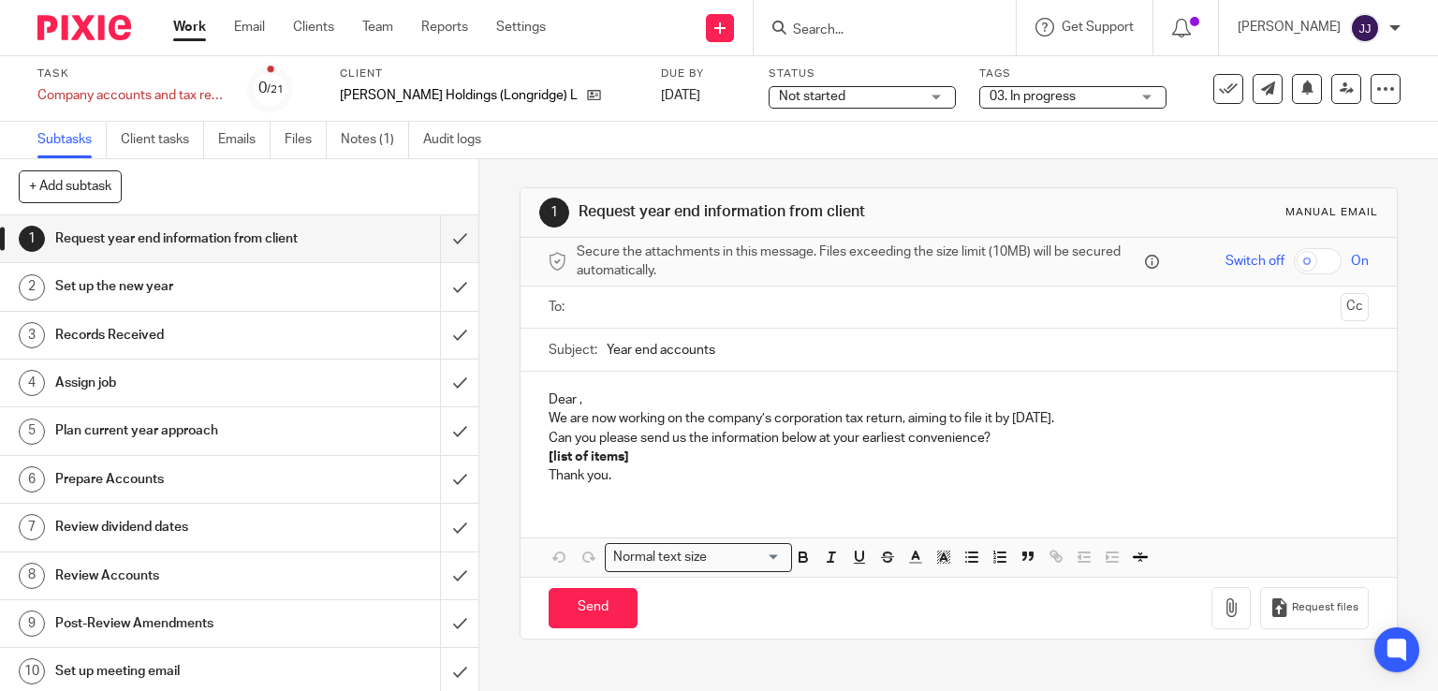
click at [184, 28] on link "Work" at bounding box center [189, 27] width 33 height 19
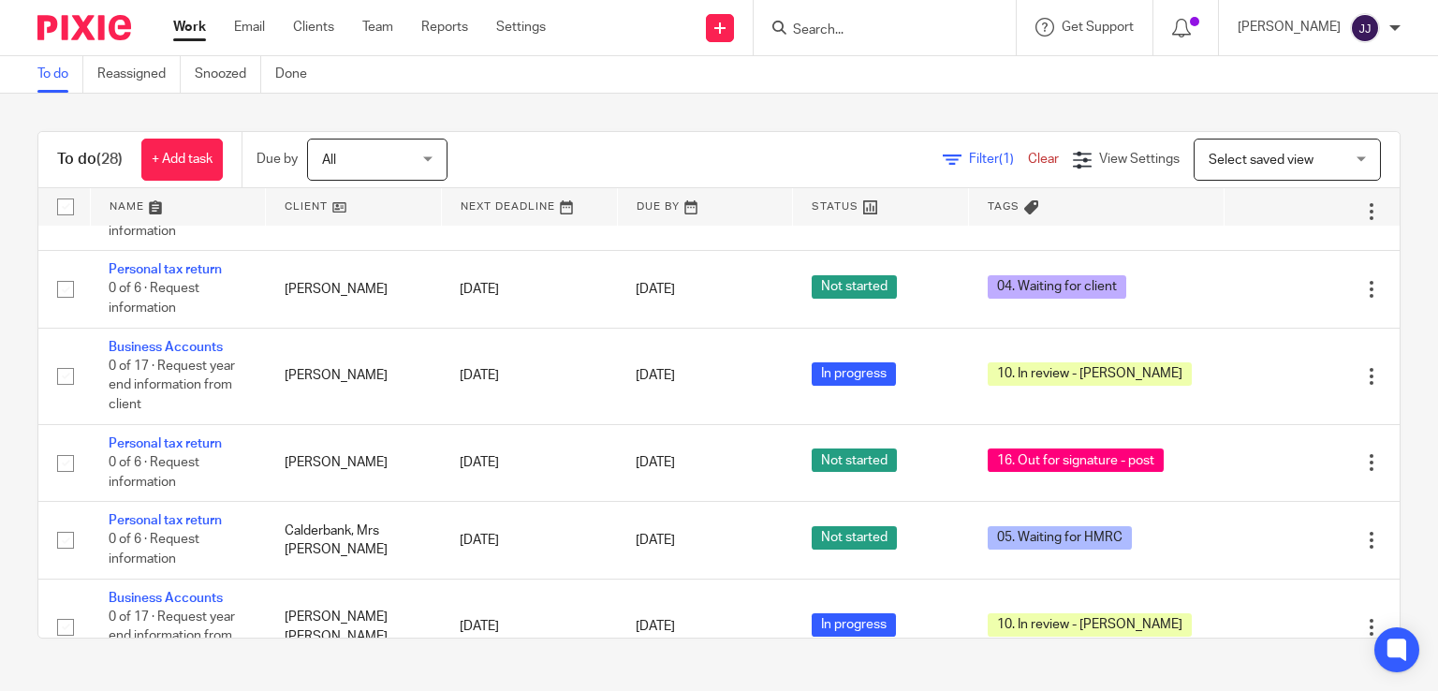
scroll to position [2114, 0]
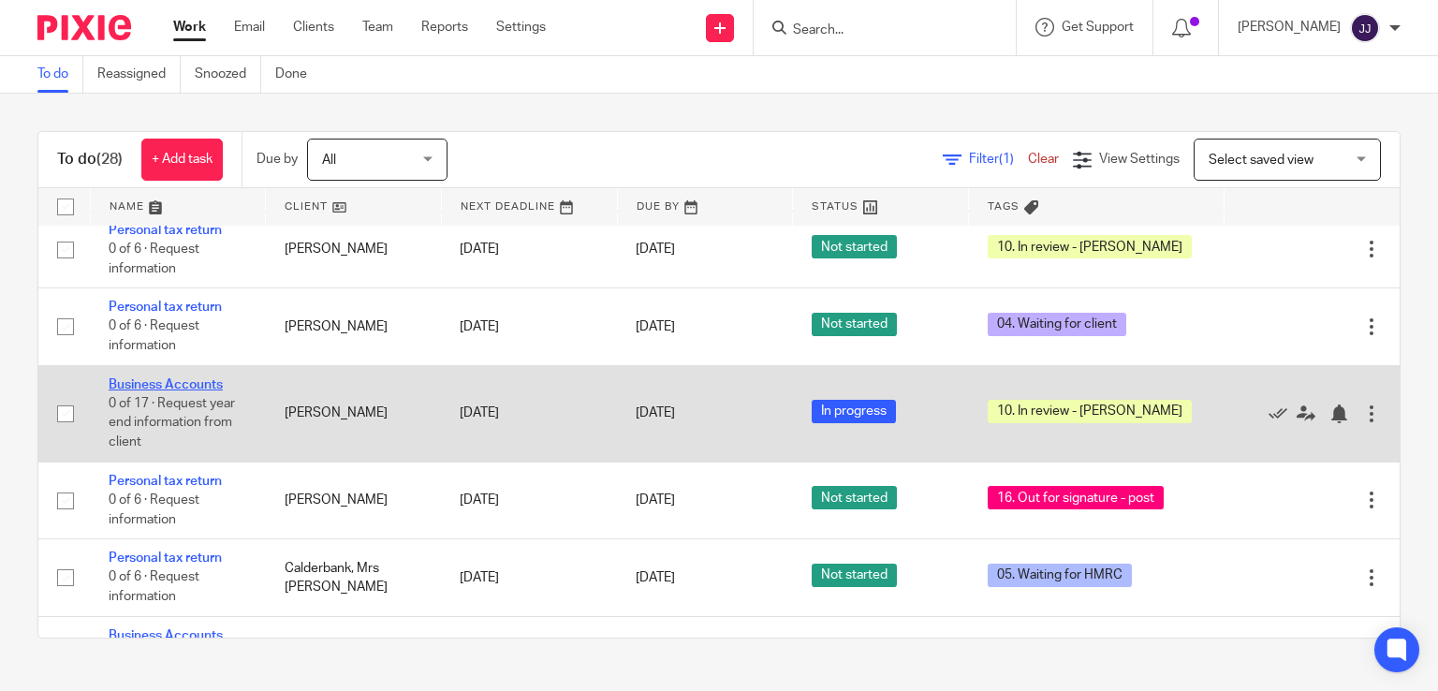
click at [184, 391] on link "Business Accounts" at bounding box center [166, 384] width 114 height 13
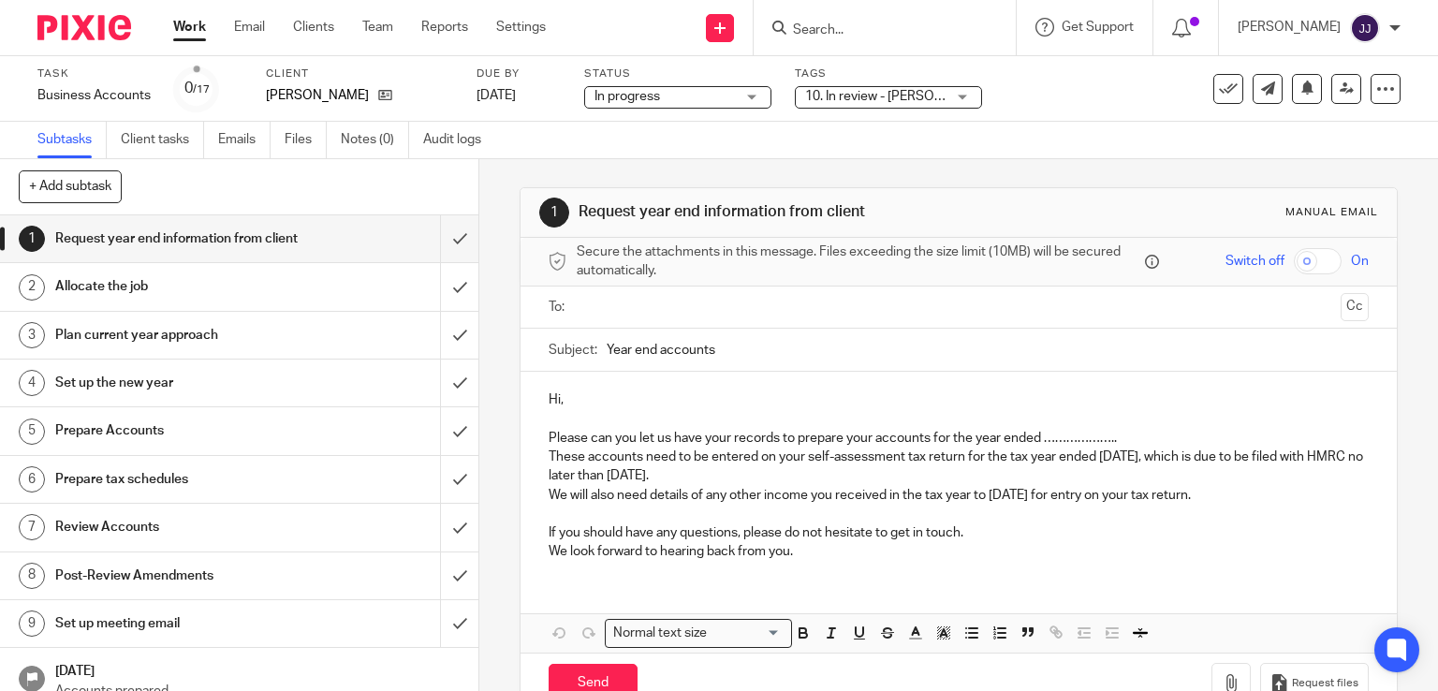
click at [186, 27] on link "Work" at bounding box center [189, 27] width 33 height 19
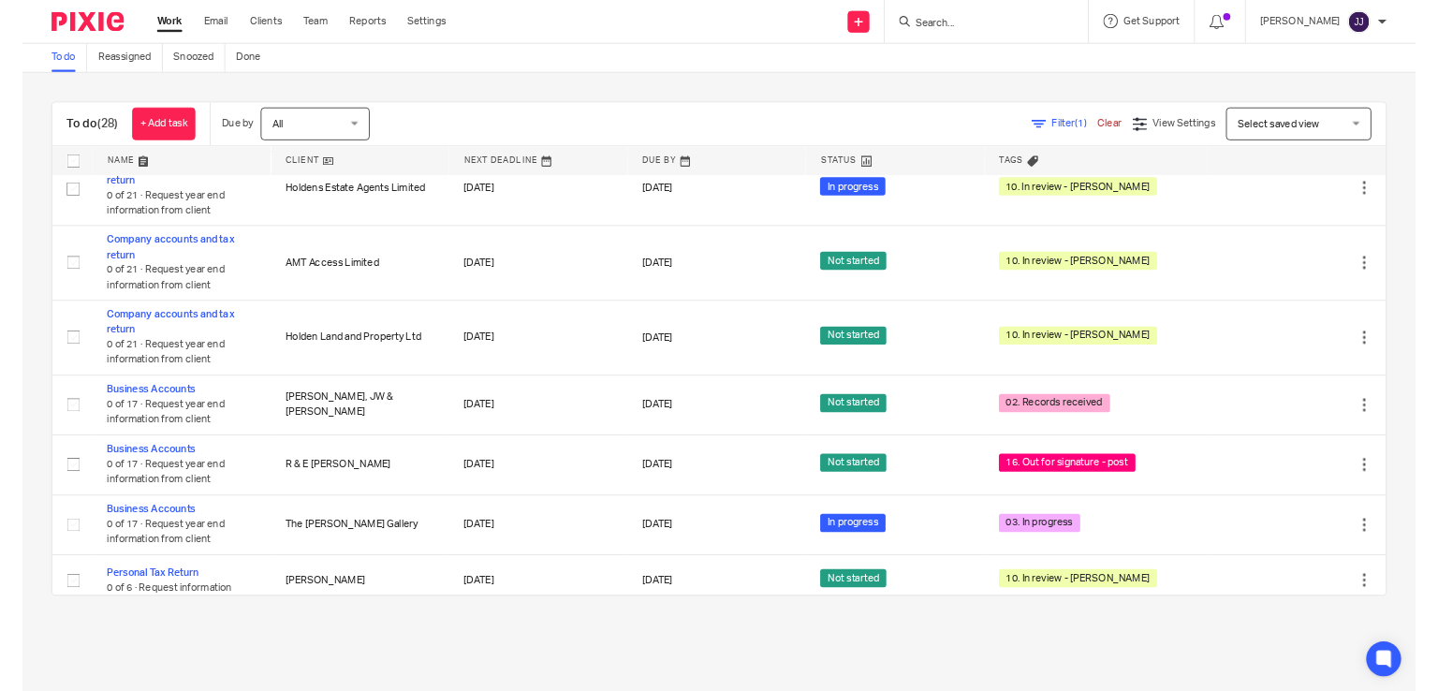
scroll to position [1176, 0]
